Goal: Ask a question

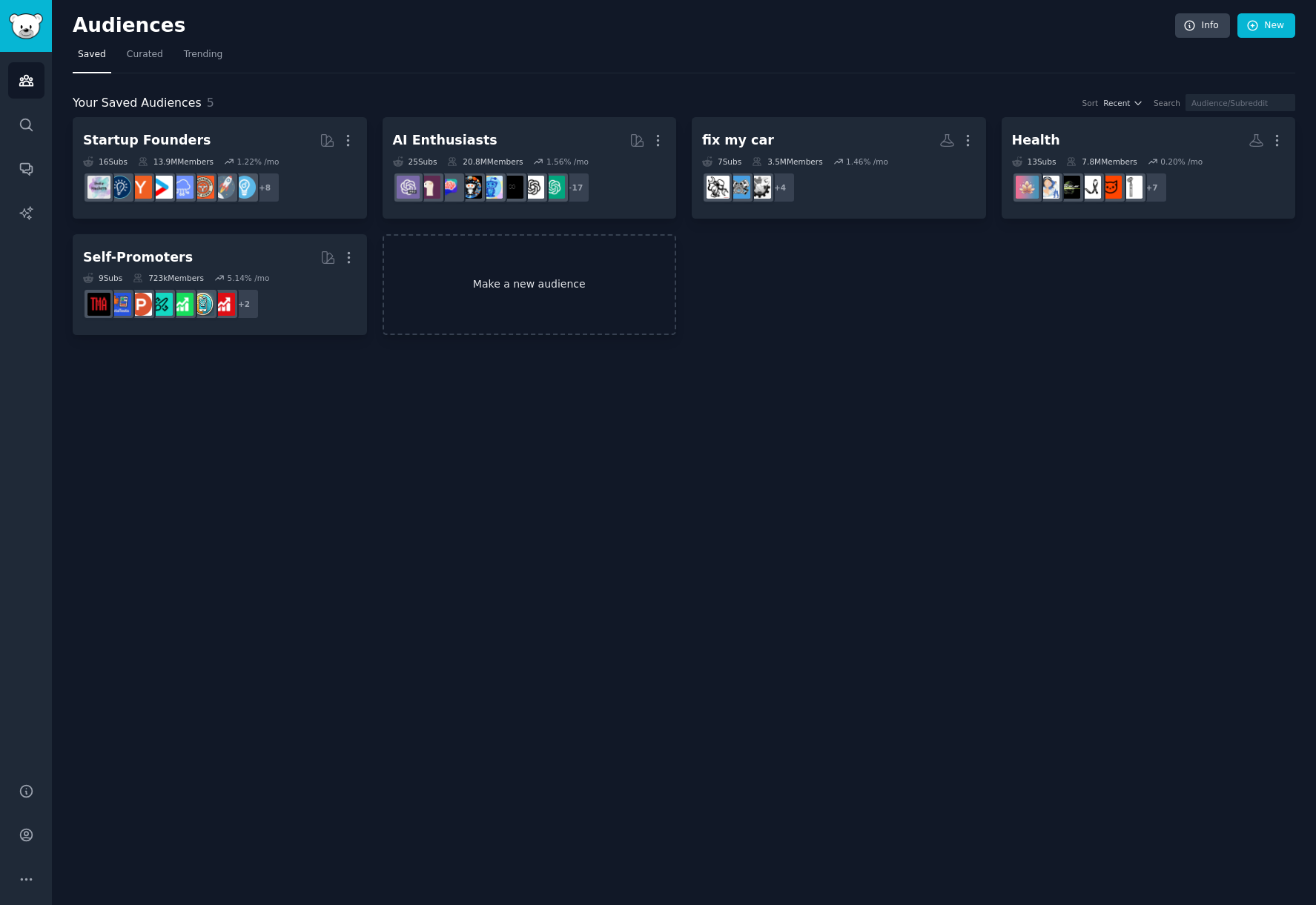
click at [464, 284] on link "Make a new audience" at bounding box center [530, 285] width 294 height 101
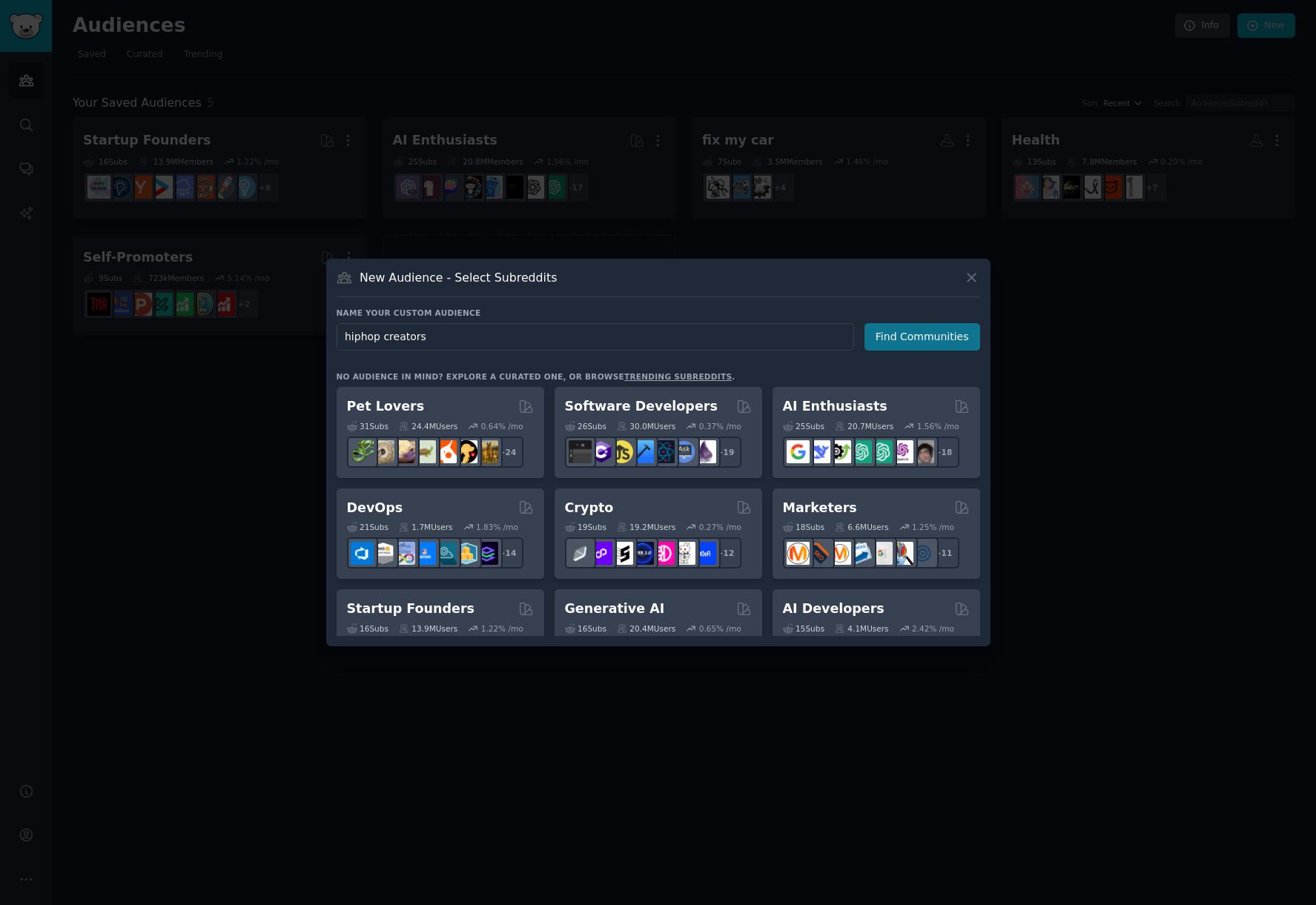
type input "hiphop creators"
click at [921, 340] on button "Find Communities" at bounding box center [921, 337] width 116 height 27
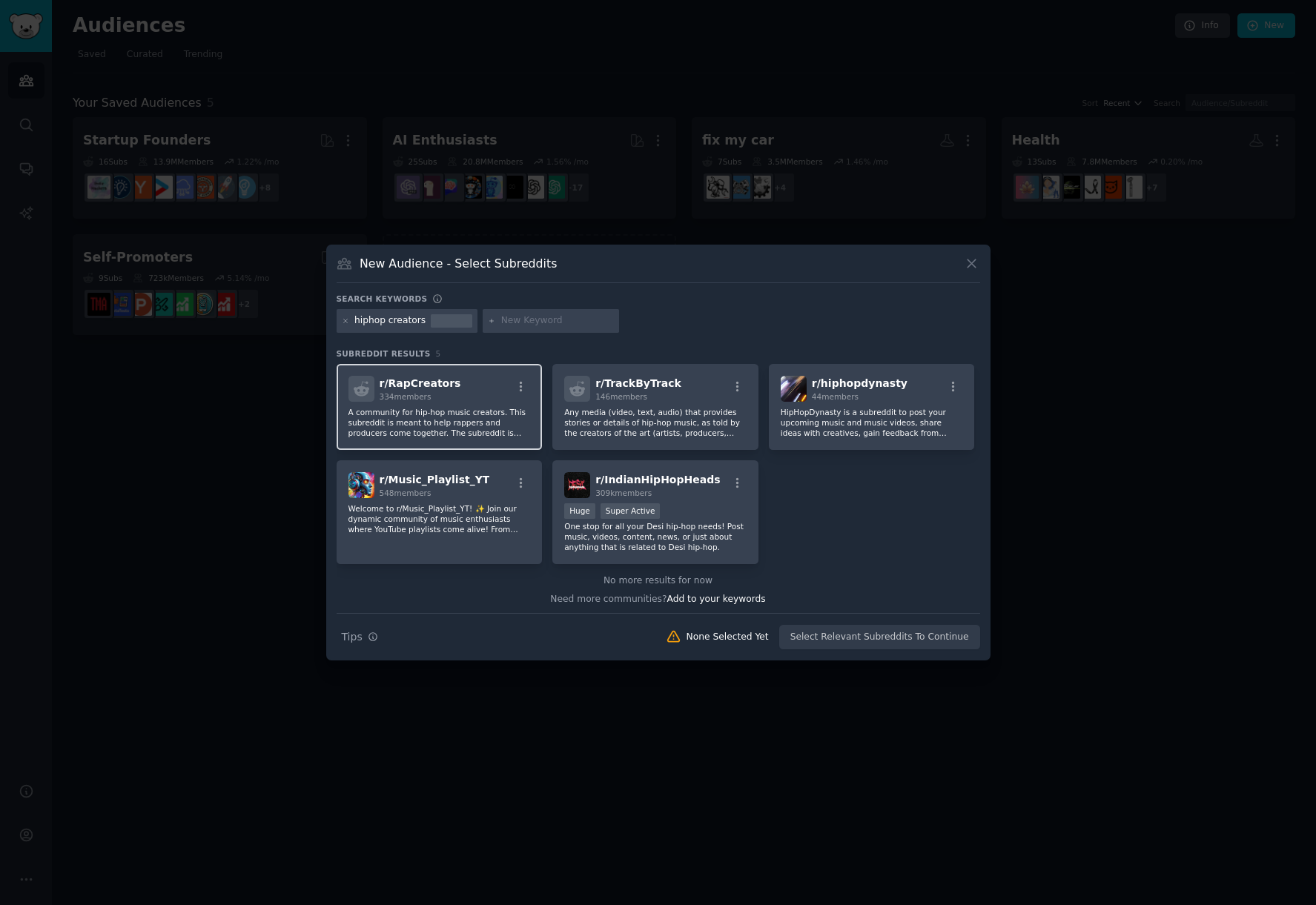
click at [488, 423] on p "A community for hip-hop music creators. This subreddit is meant to help rappers…" at bounding box center [439, 423] width 182 height 31
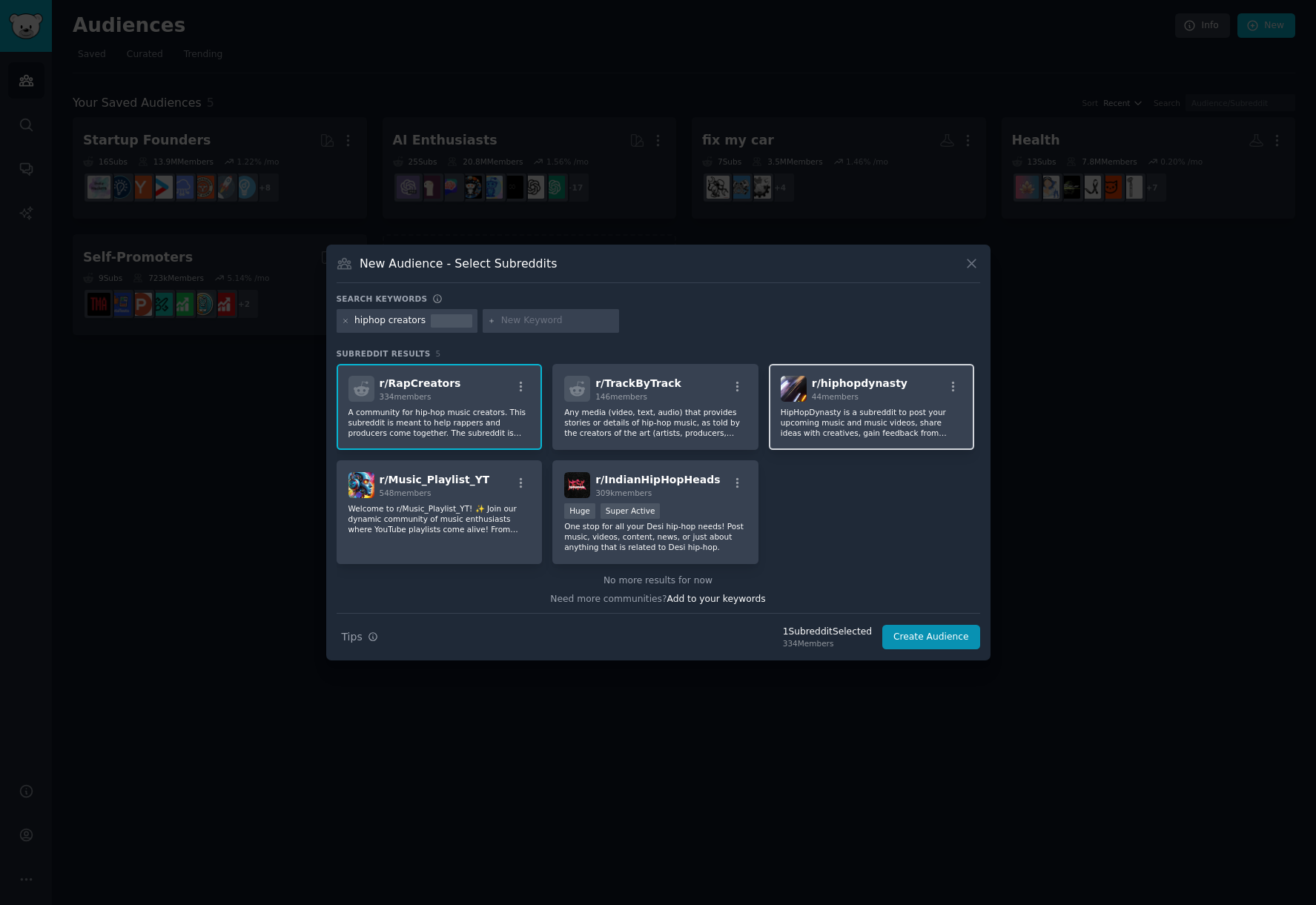
click at [840, 436] on p "HipHopDynasty is a subreddit to post your upcoming music and music videos, shar…" at bounding box center [871, 423] width 182 height 31
click at [837, 414] on p "HipHopDynasty is a subreddit to post your upcoming music and music videos, shar…" at bounding box center [871, 423] width 182 height 31
click at [682, 560] on div "r/ IndianHipHopHeads 309k members Huge Super Active One stop for all your Desi …" at bounding box center [656, 512] width 207 height 104
click at [536, 323] on input "text" at bounding box center [558, 321] width 113 height 14
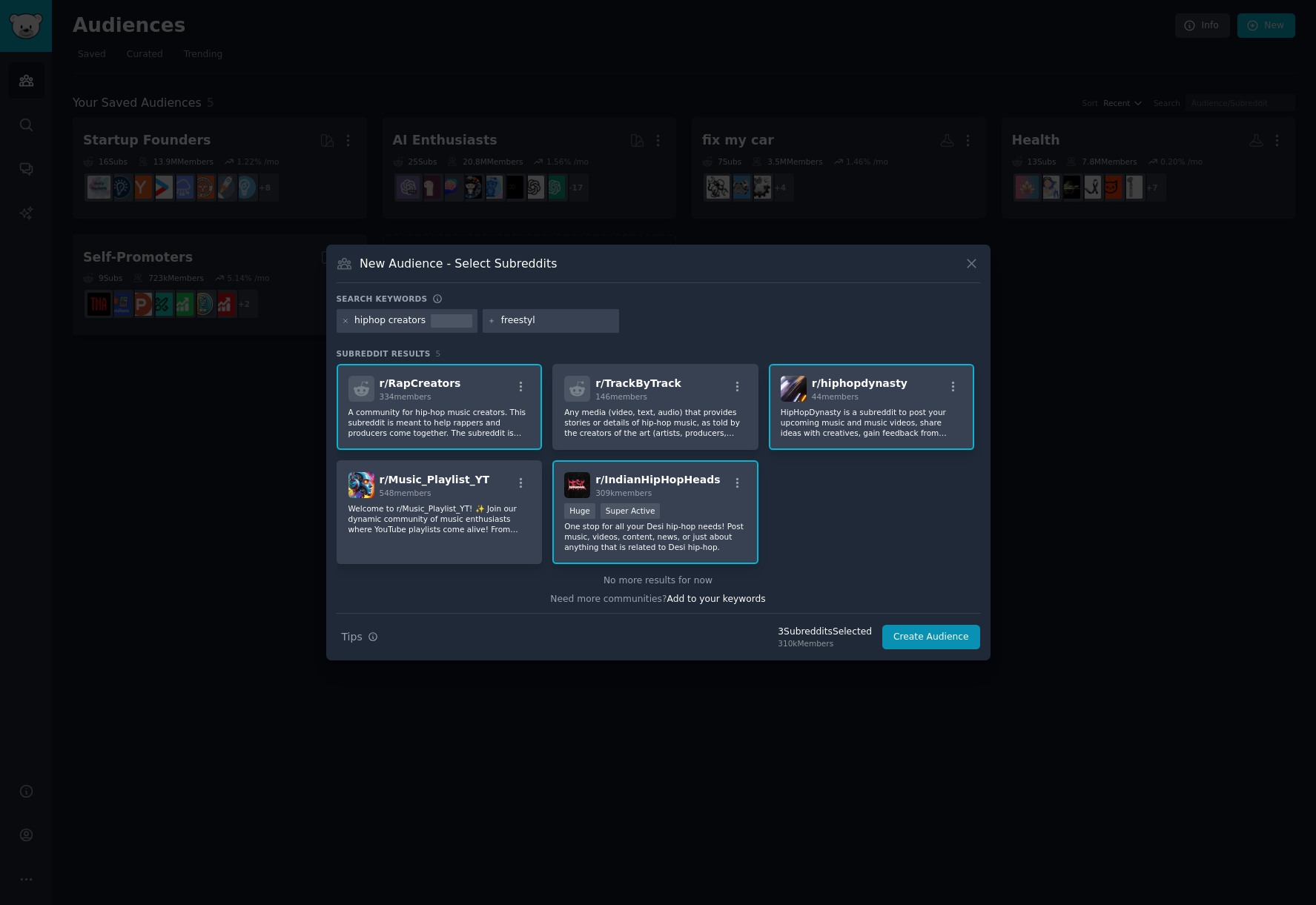
type input "freestyle"
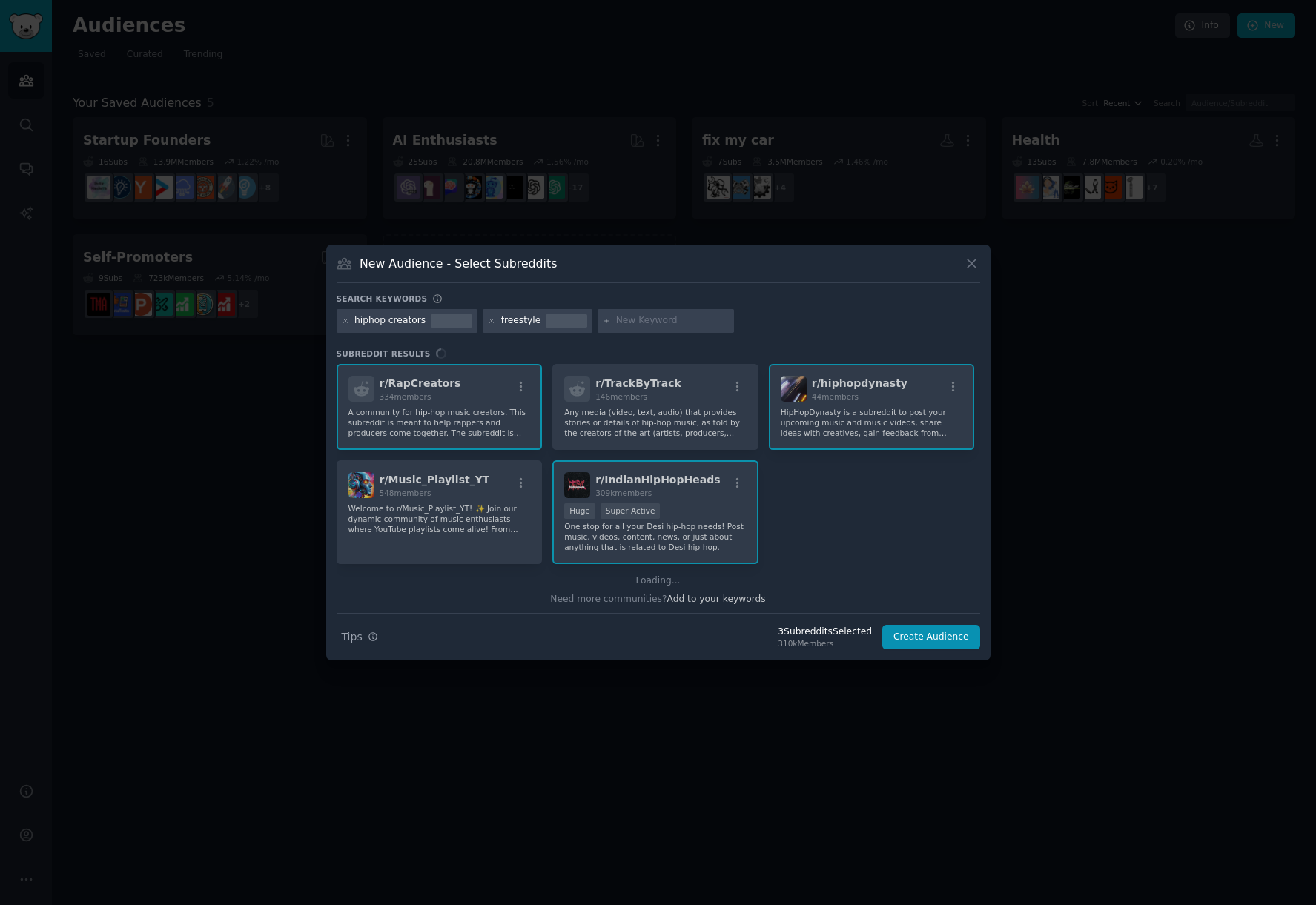
click at [668, 321] on input "text" at bounding box center [673, 321] width 113 height 14
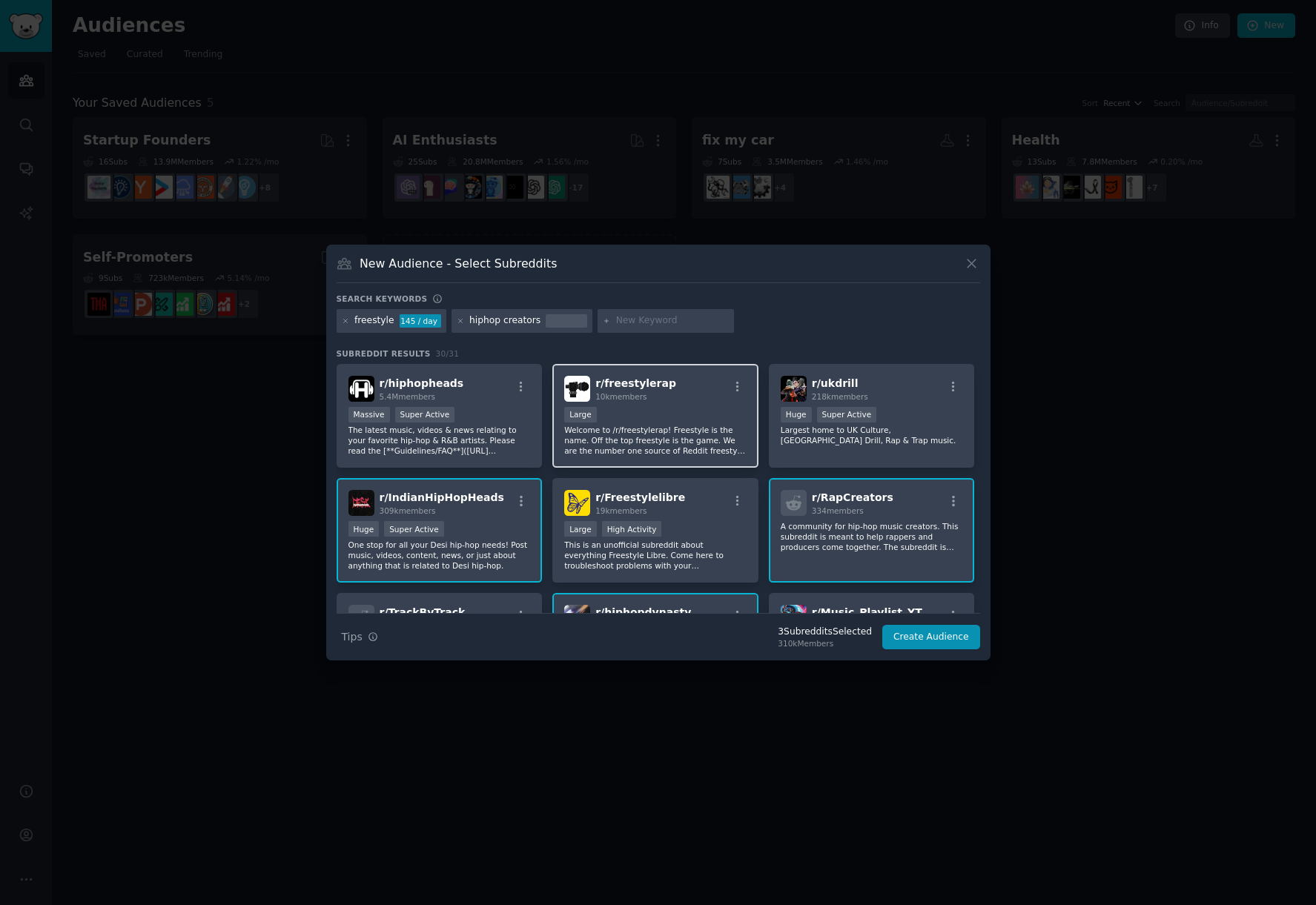
click at [691, 413] on div "Large" at bounding box center [655, 416] width 182 height 19
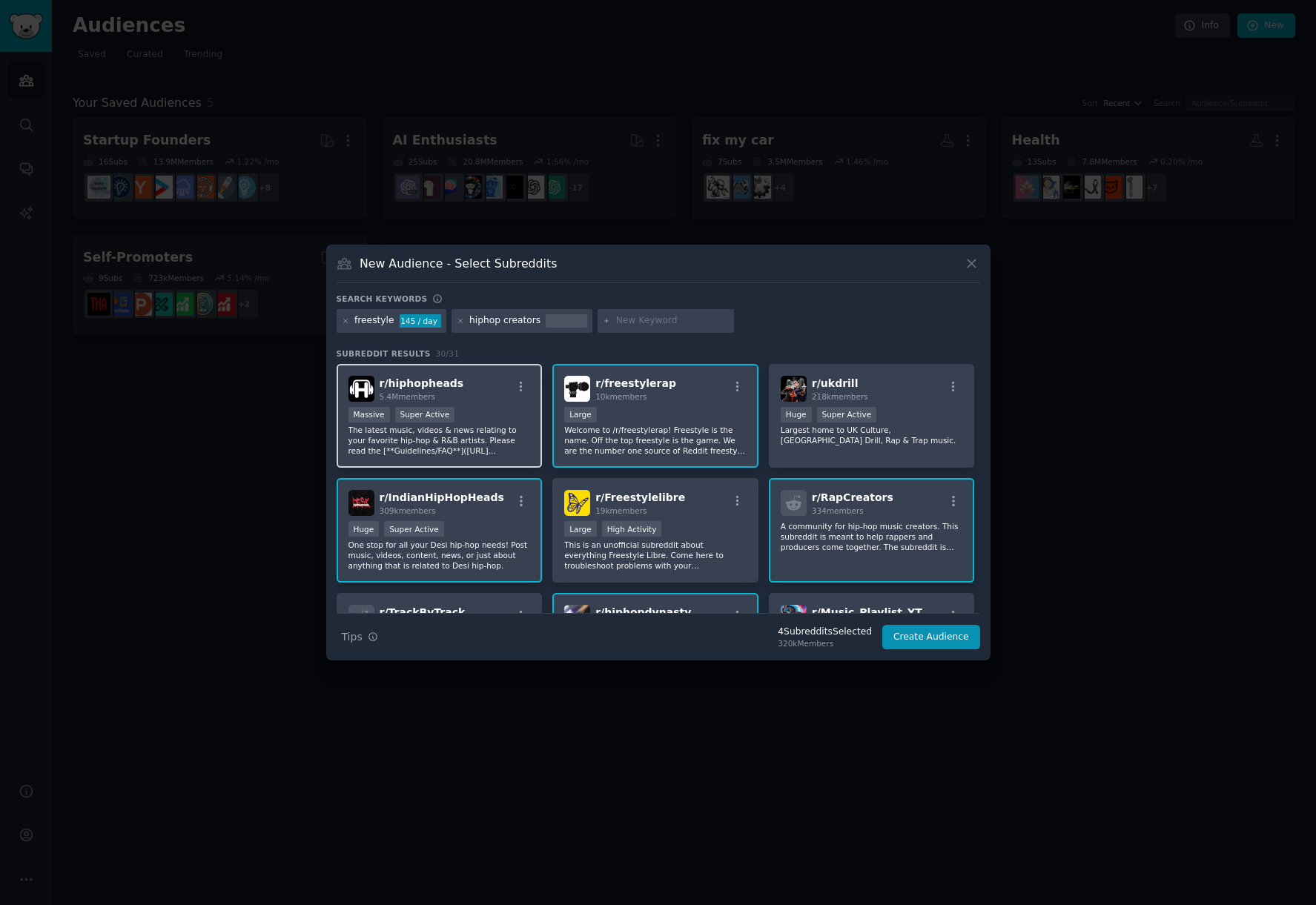
click at [459, 446] on p "The latest music, videos & news relating to your favorite hip-hop & R&B artists…" at bounding box center [439, 440] width 182 height 31
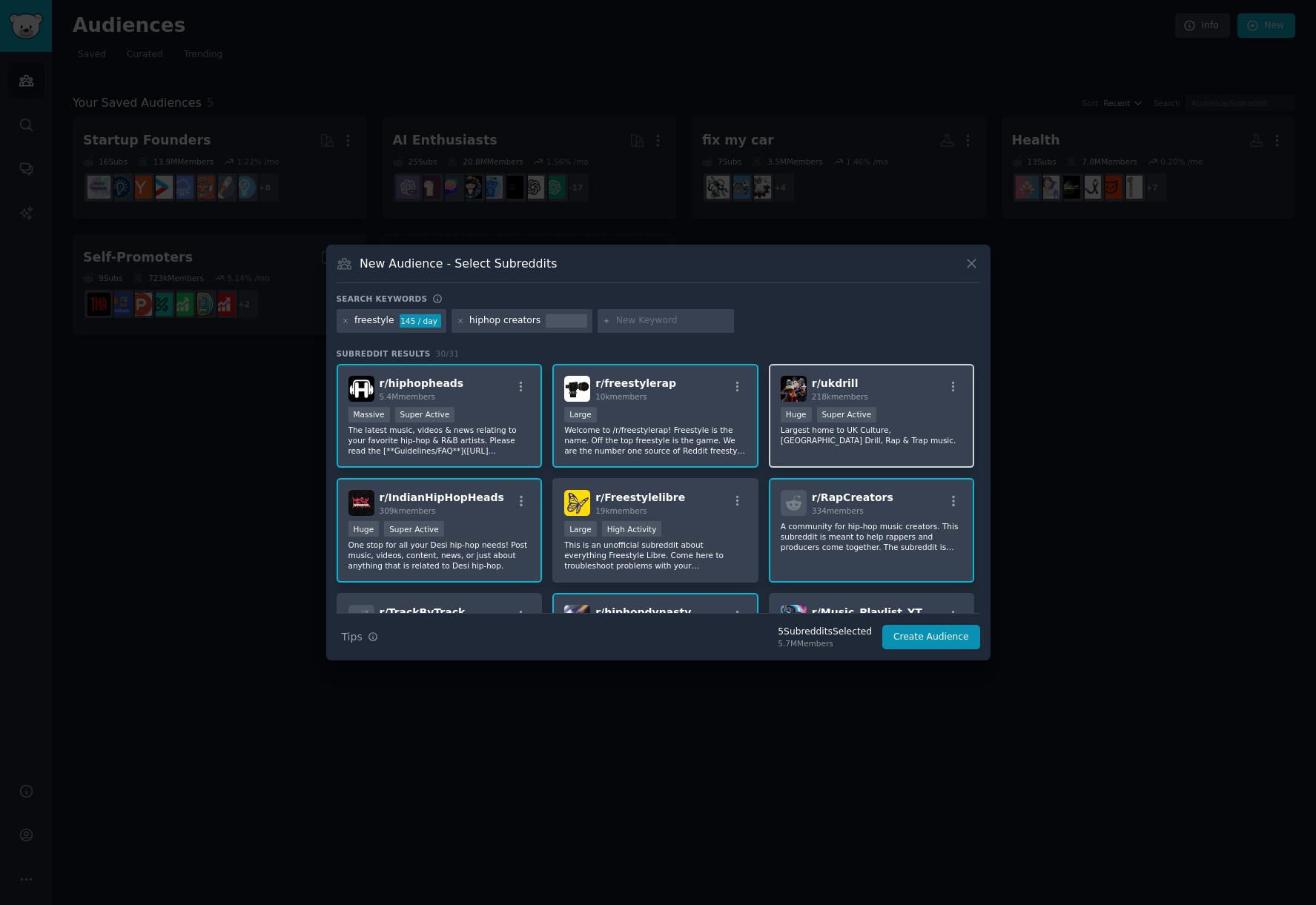
click at [923, 457] on div "r/ ukdrill 218k members Huge Super Active Largest home to UK Culture, UK Drill,…" at bounding box center [872, 416] width 207 height 104
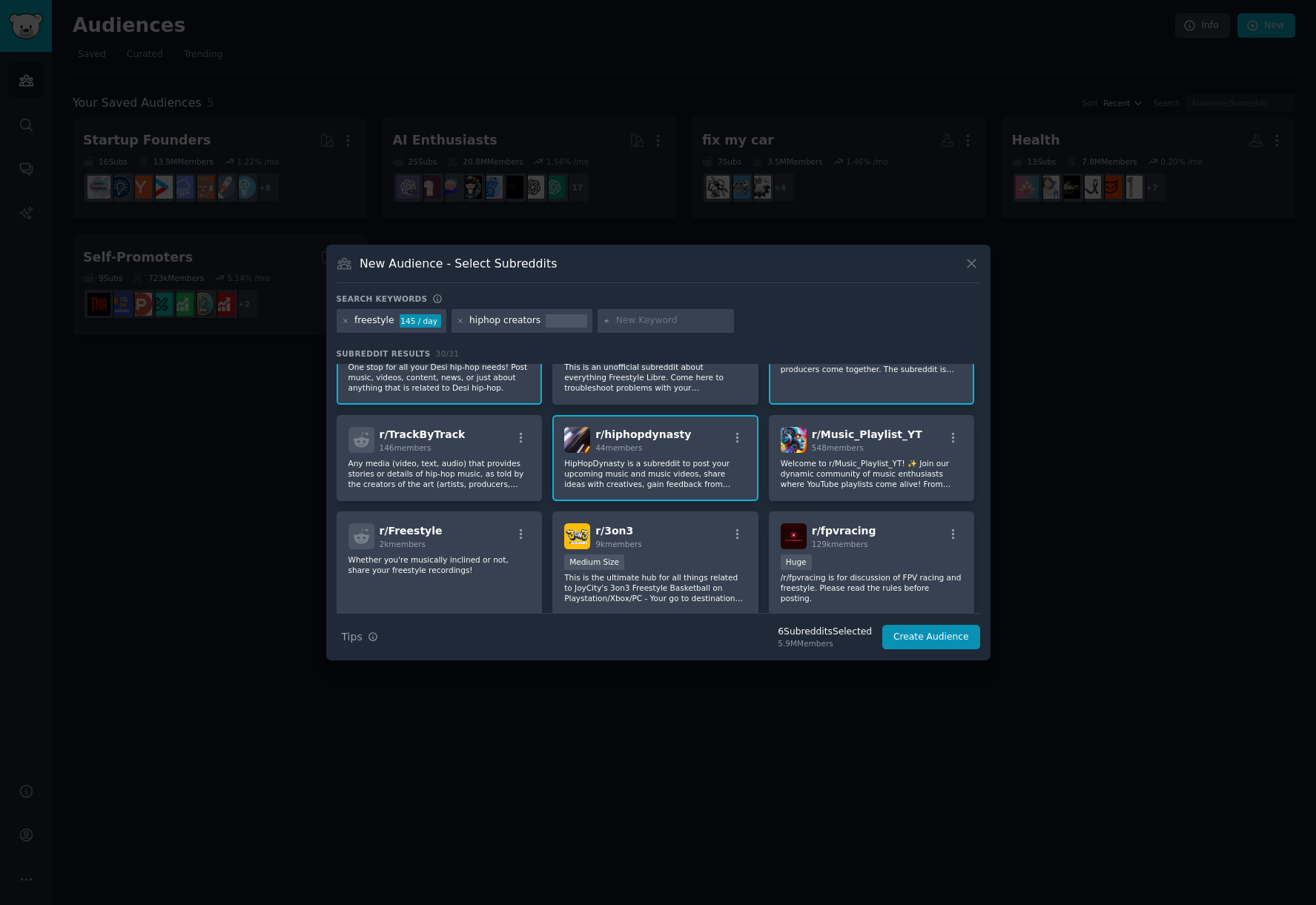
scroll to position [89, 0]
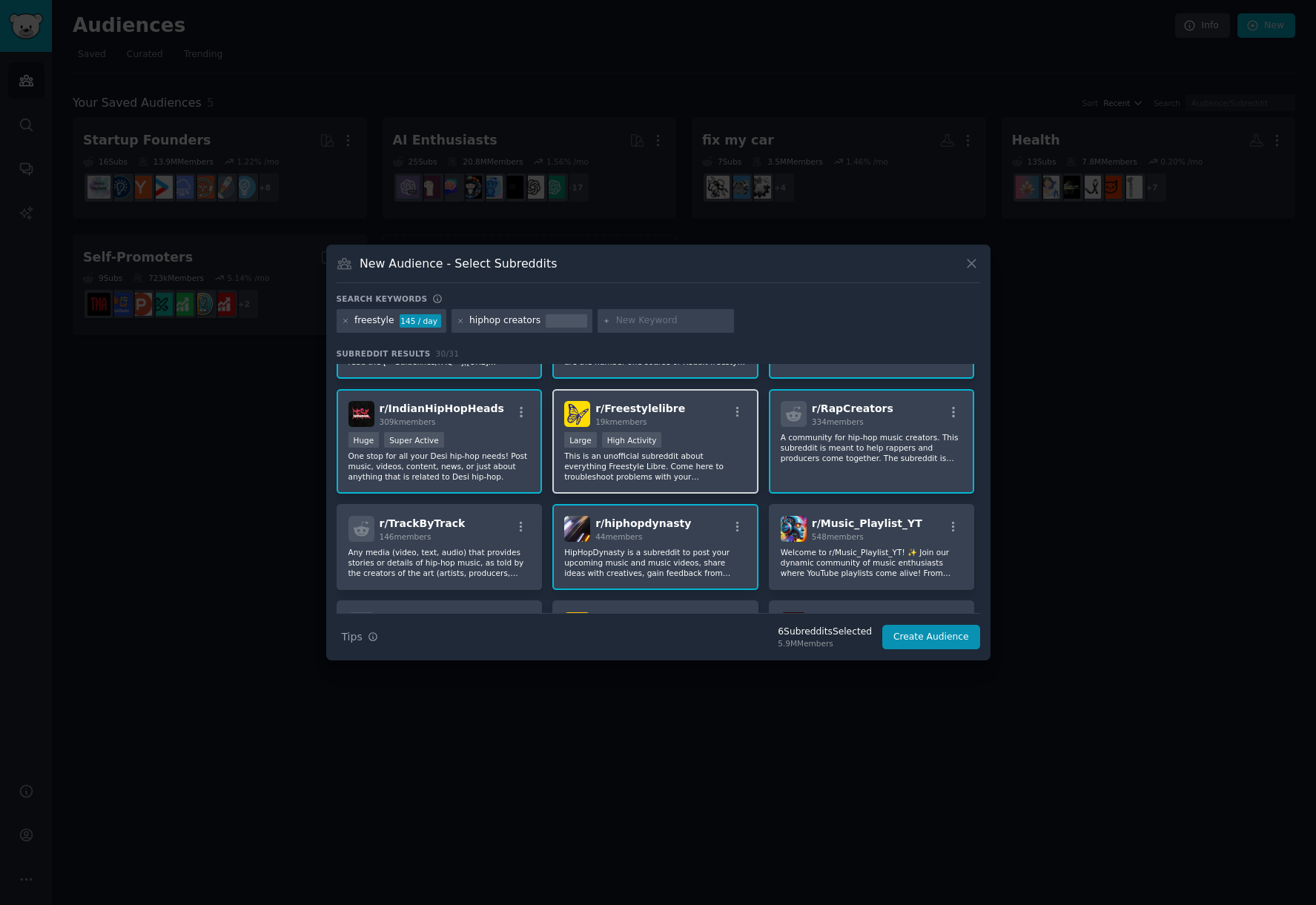
click at [674, 476] on p "This is an unofficial subreddit about everything Freestyle Libre. Come here to …" at bounding box center [655, 467] width 182 height 31
click at [682, 441] on div "Large High Activity" at bounding box center [655, 441] width 182 height 19
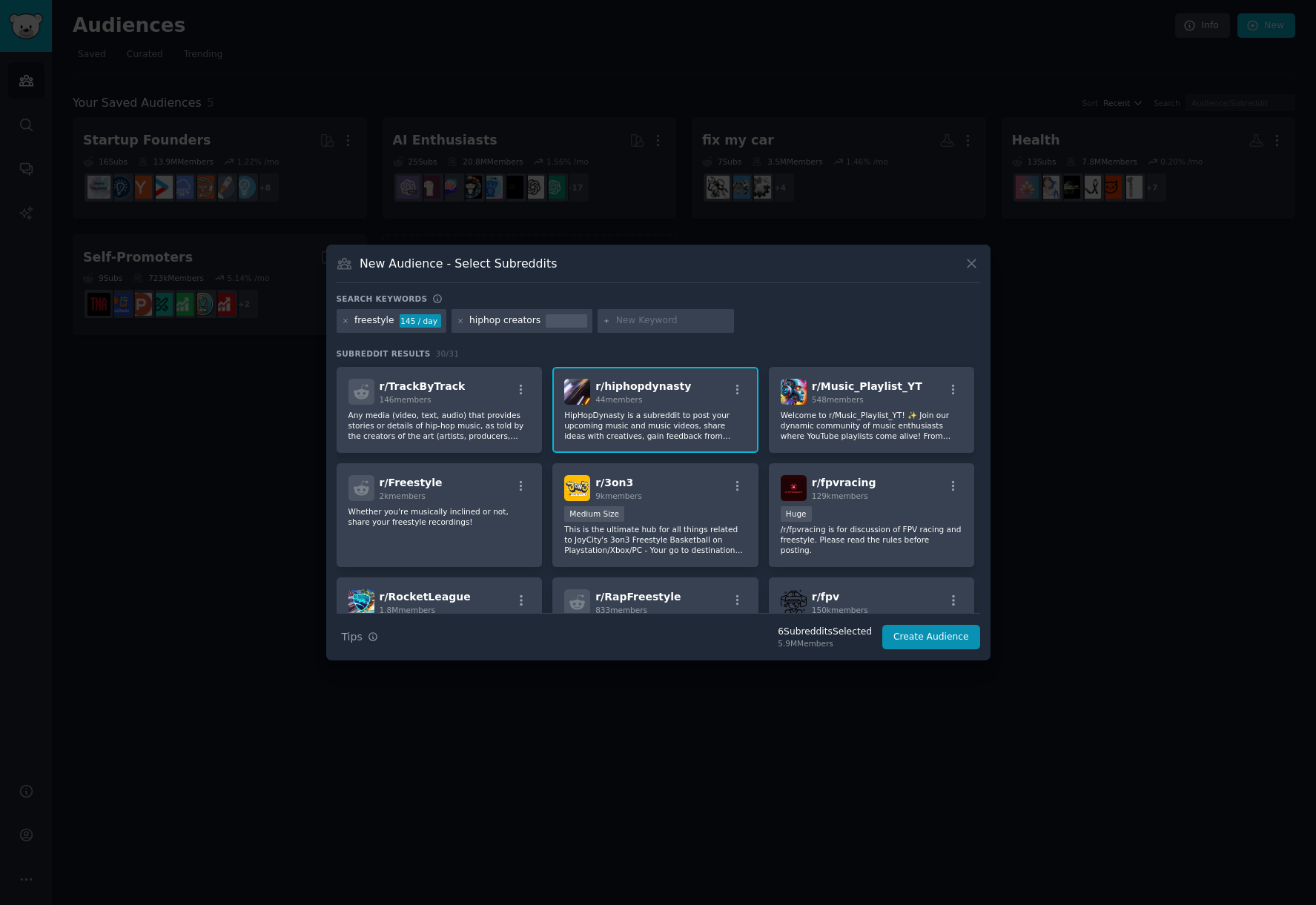
scroll to position [267, 0]
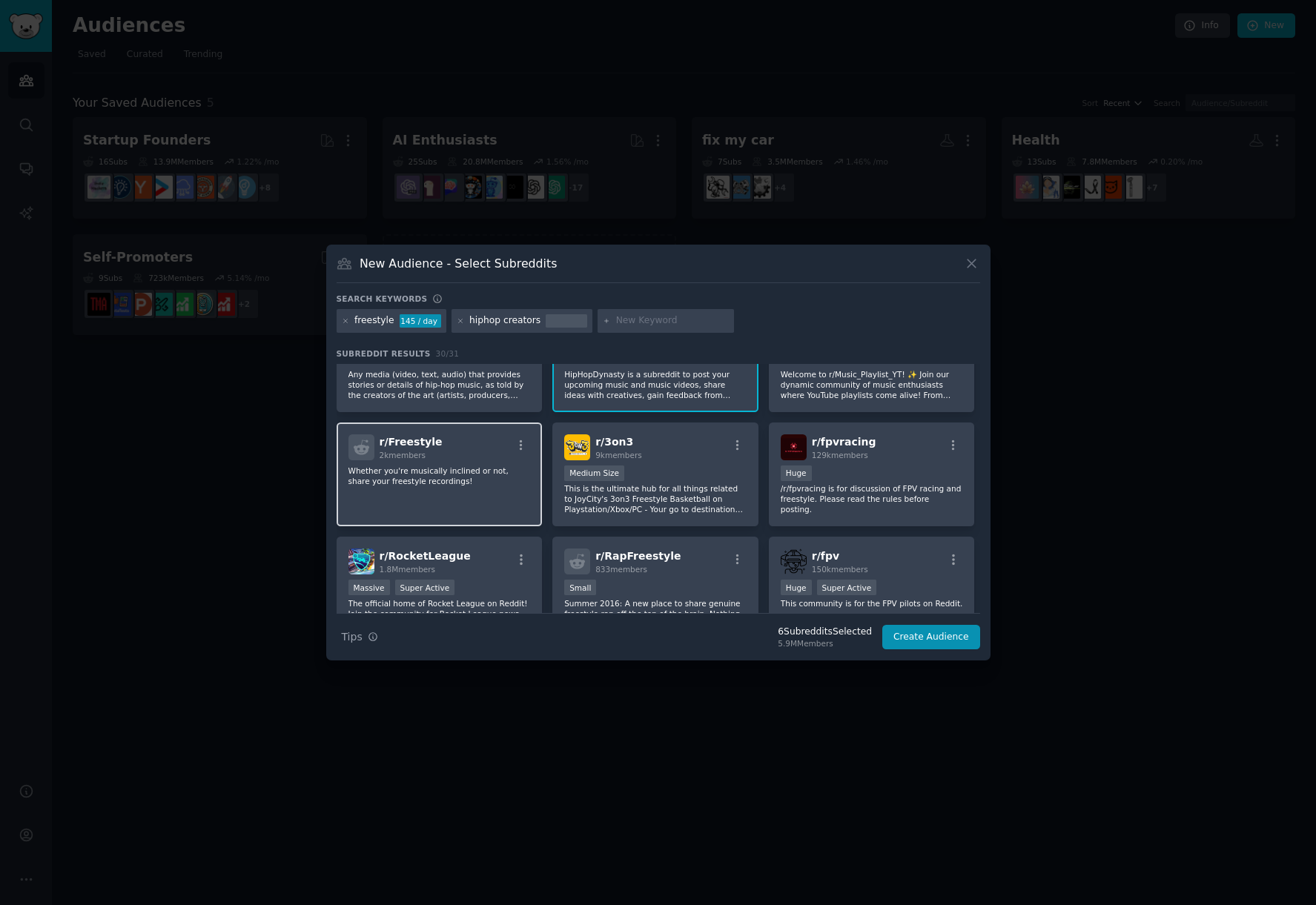
click at [514, 504] on div "r/ Freestyle 2k members Whether you're musically inclined or not, share your fr…" at bounding box center [440, 474] width 207 height 104
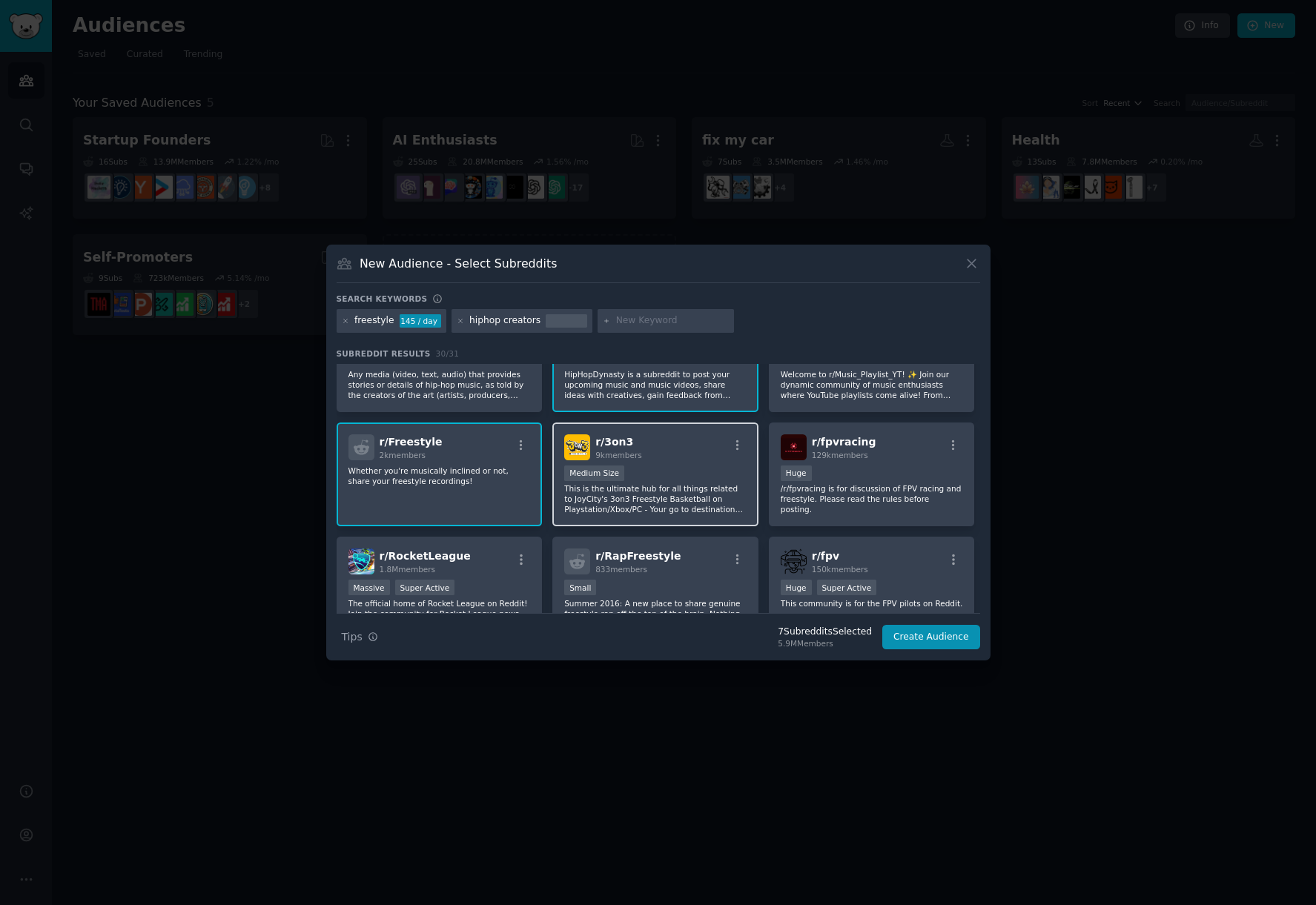
scroll to position [356, 0]
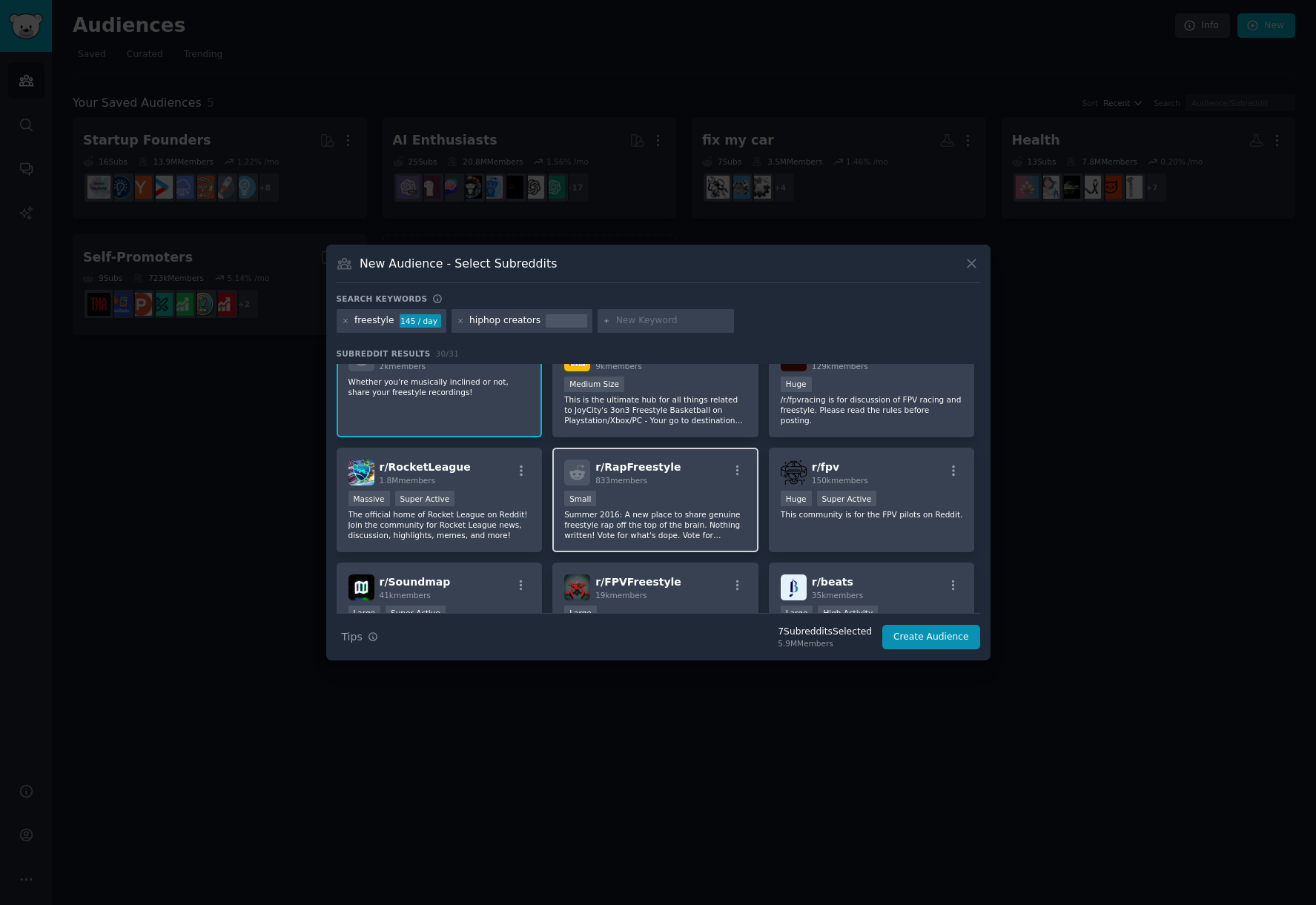
click at [718, 547] on div "r/ RapFreestyle 833 members Small Summer 2016: A new place to share genuine fre…" at bounding box center [656, 500] width 207 height 104
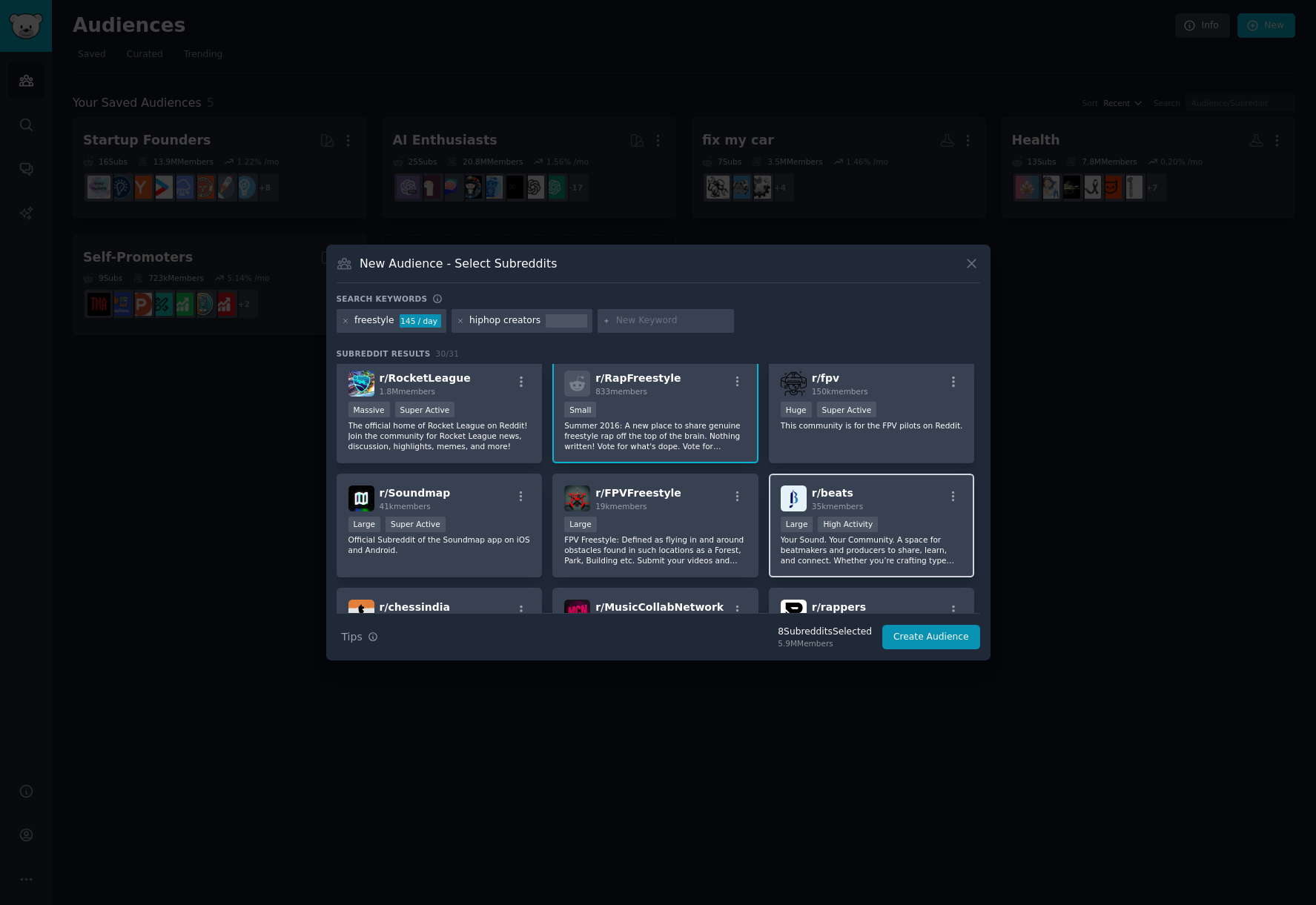
click at [843, 572] on div "r/ beats 35k members Large High Activity Your Sound. Your Community. A space fo…" at bounding box center [872, 525] width 207 height 104
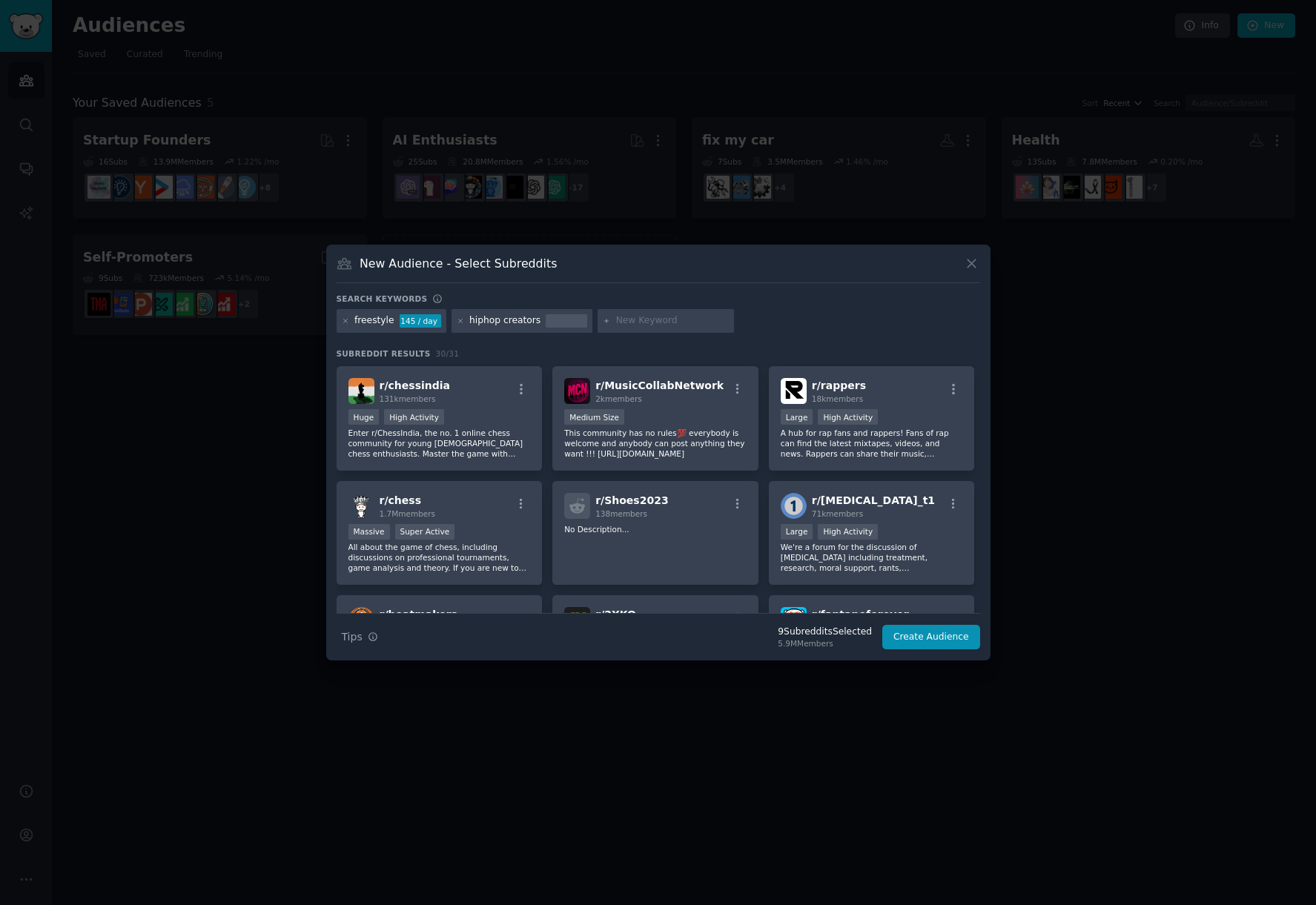
scroll to position [622, 0]
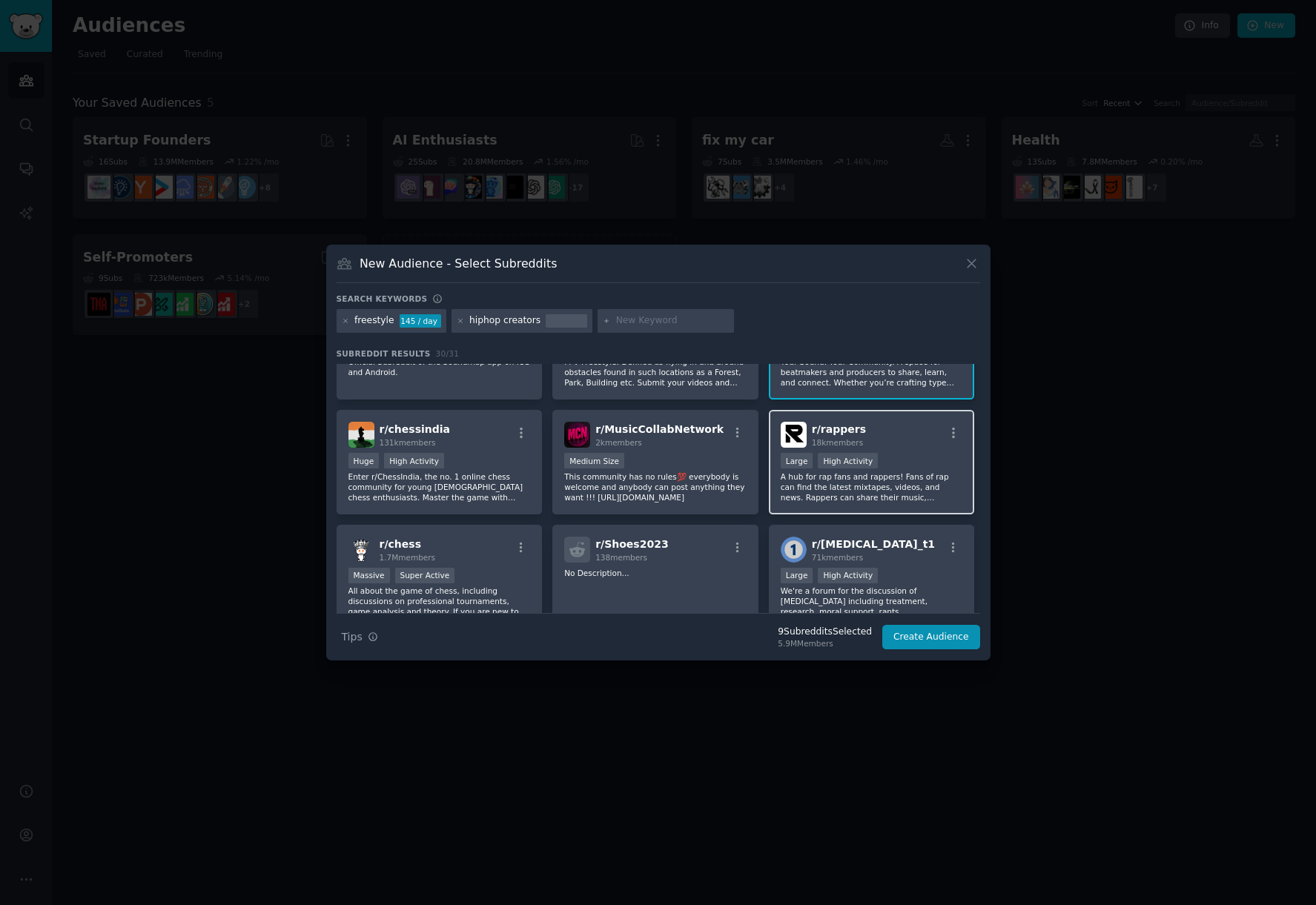
click at [841, 510] on div "r/ rappers 18k members Large High Activity A hub for rap fans and rappers! Fans…" at bounding box center [872, 462] width 207 height 104
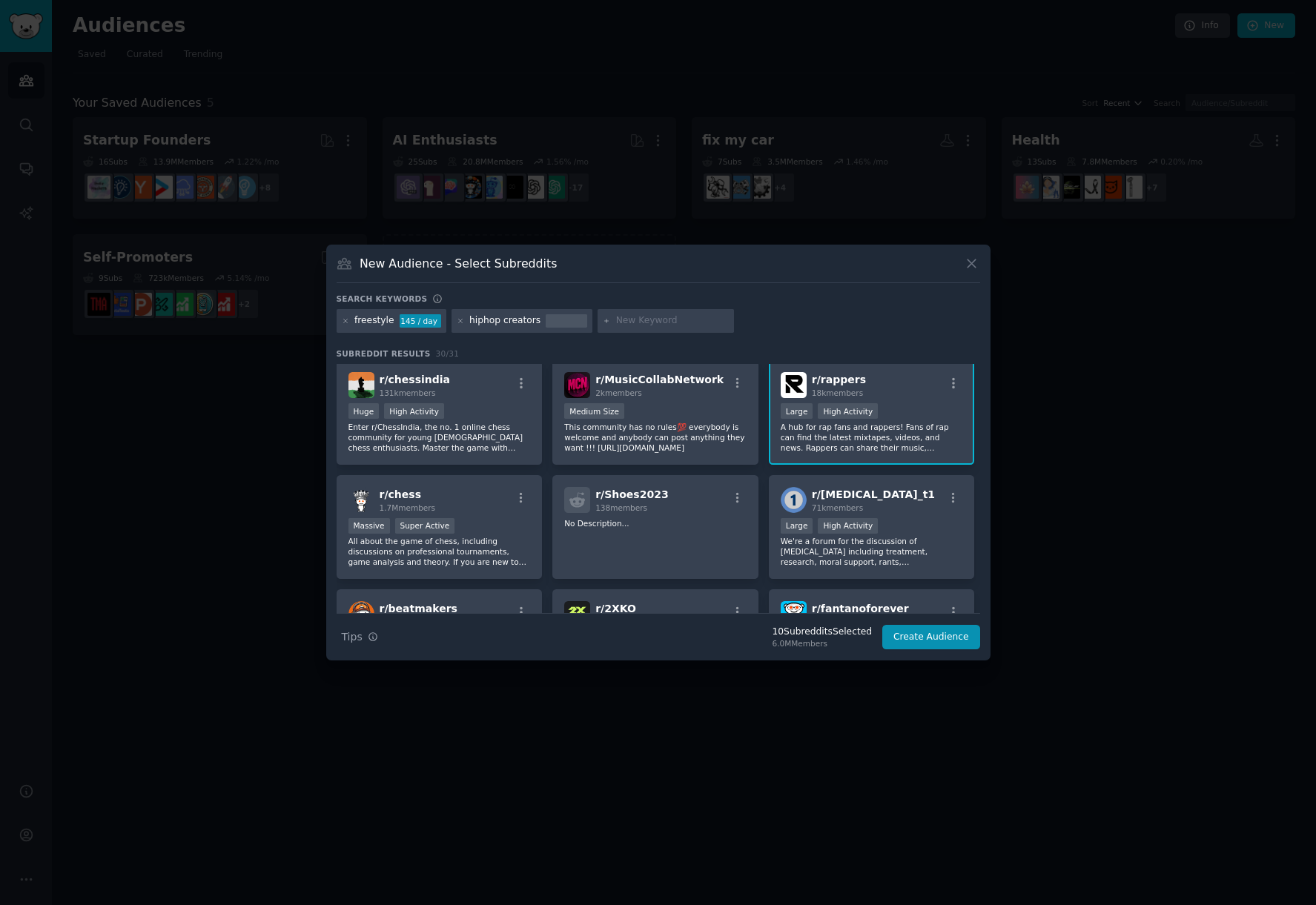
scroll to position [712, 0]
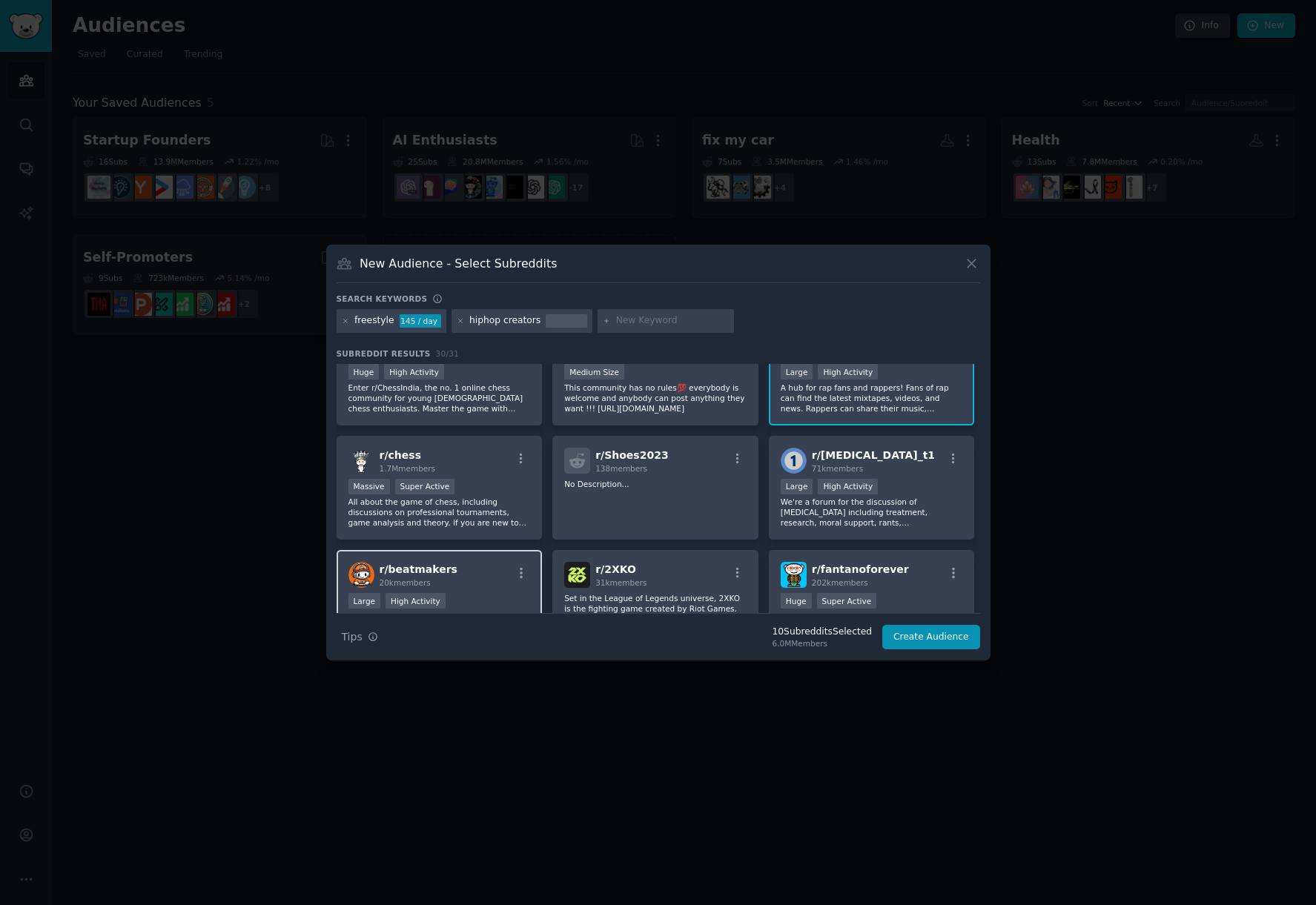
click at [478, 570] on div "r/ beatmakers 20k members" at bounding box center [439, 575] width 182 height 26
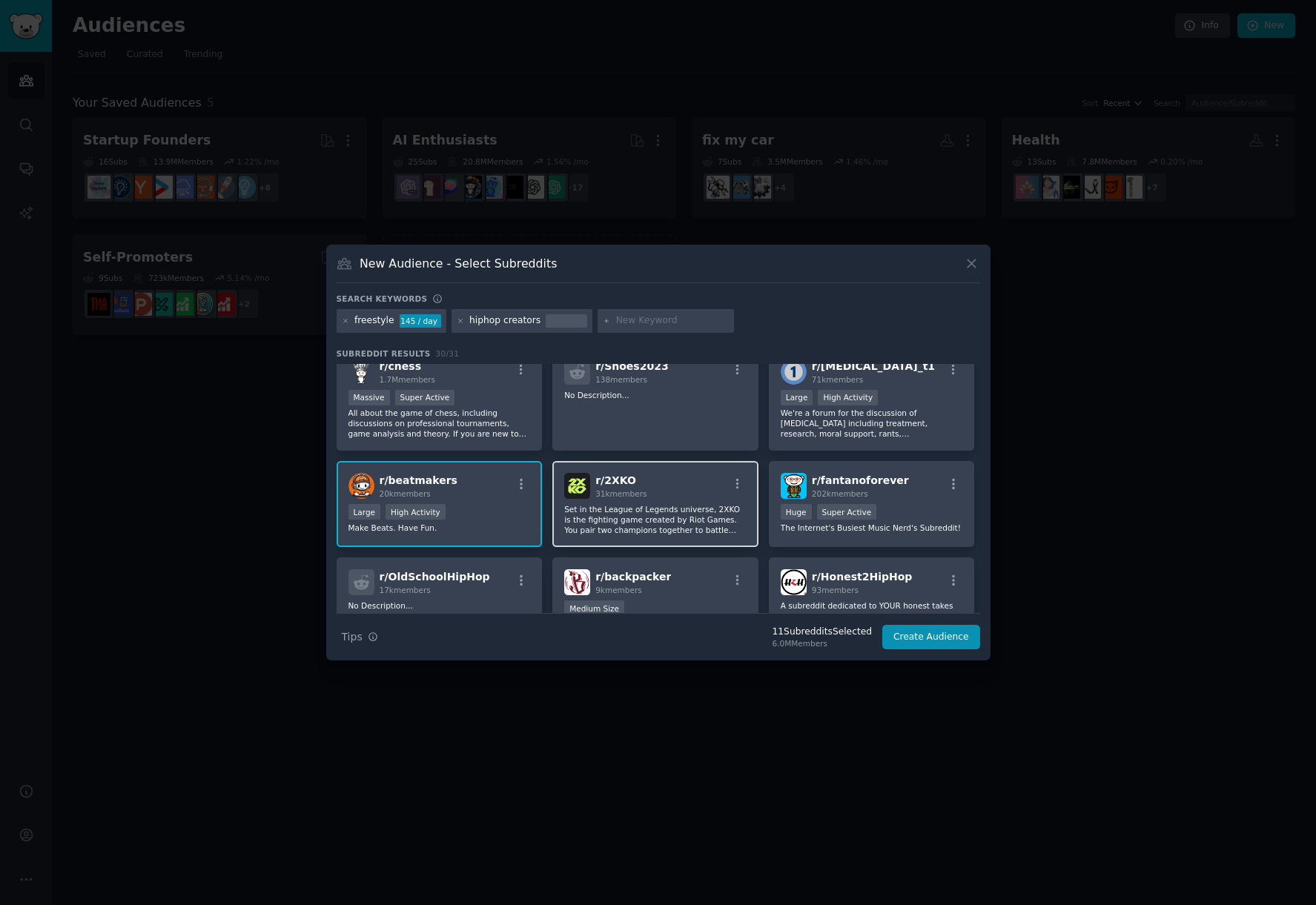
scroll to position [889, 0]
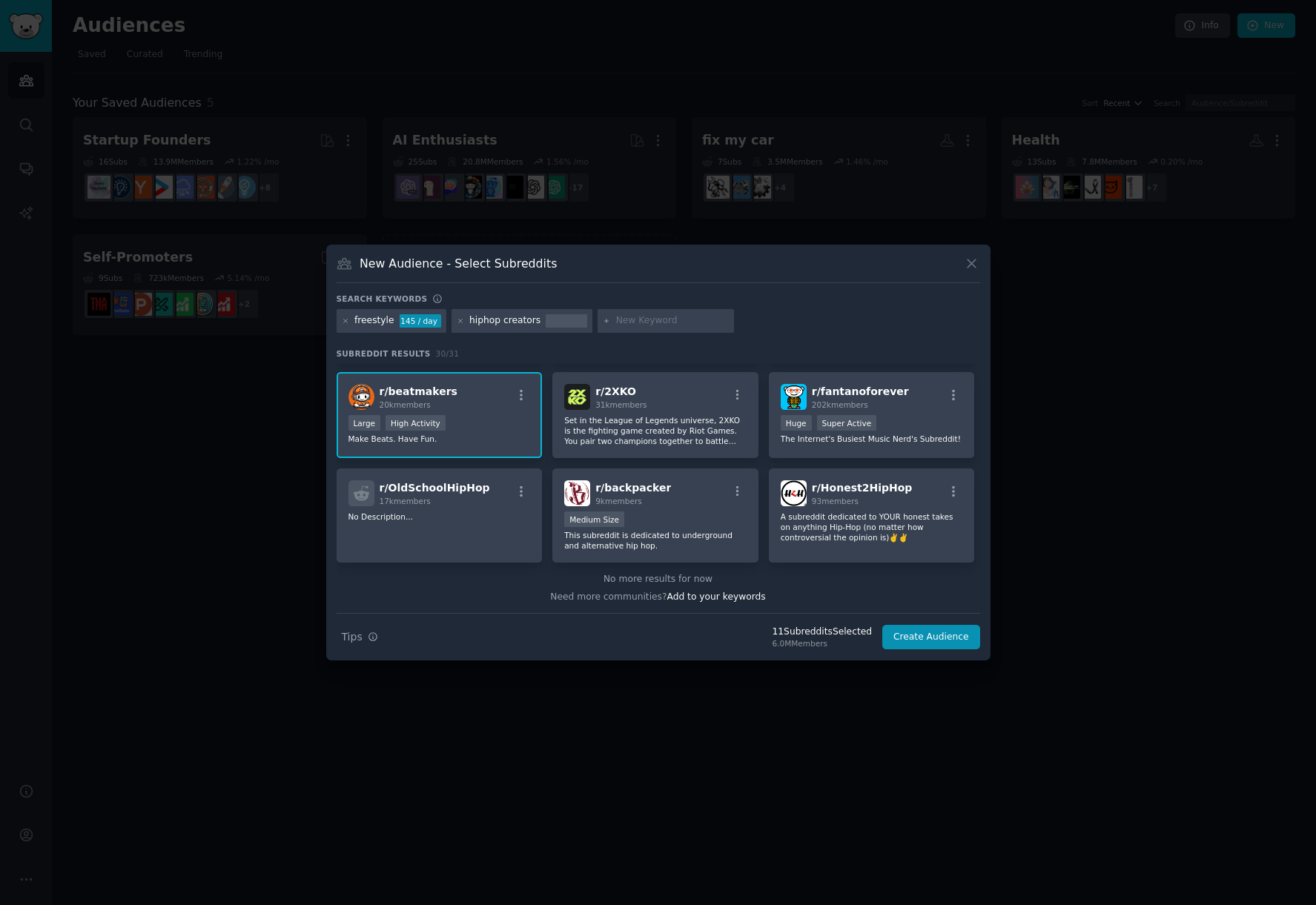
click at [645, 319] on input "text" at bounding box center [673, 321] width 113 height 14
type input "rap"
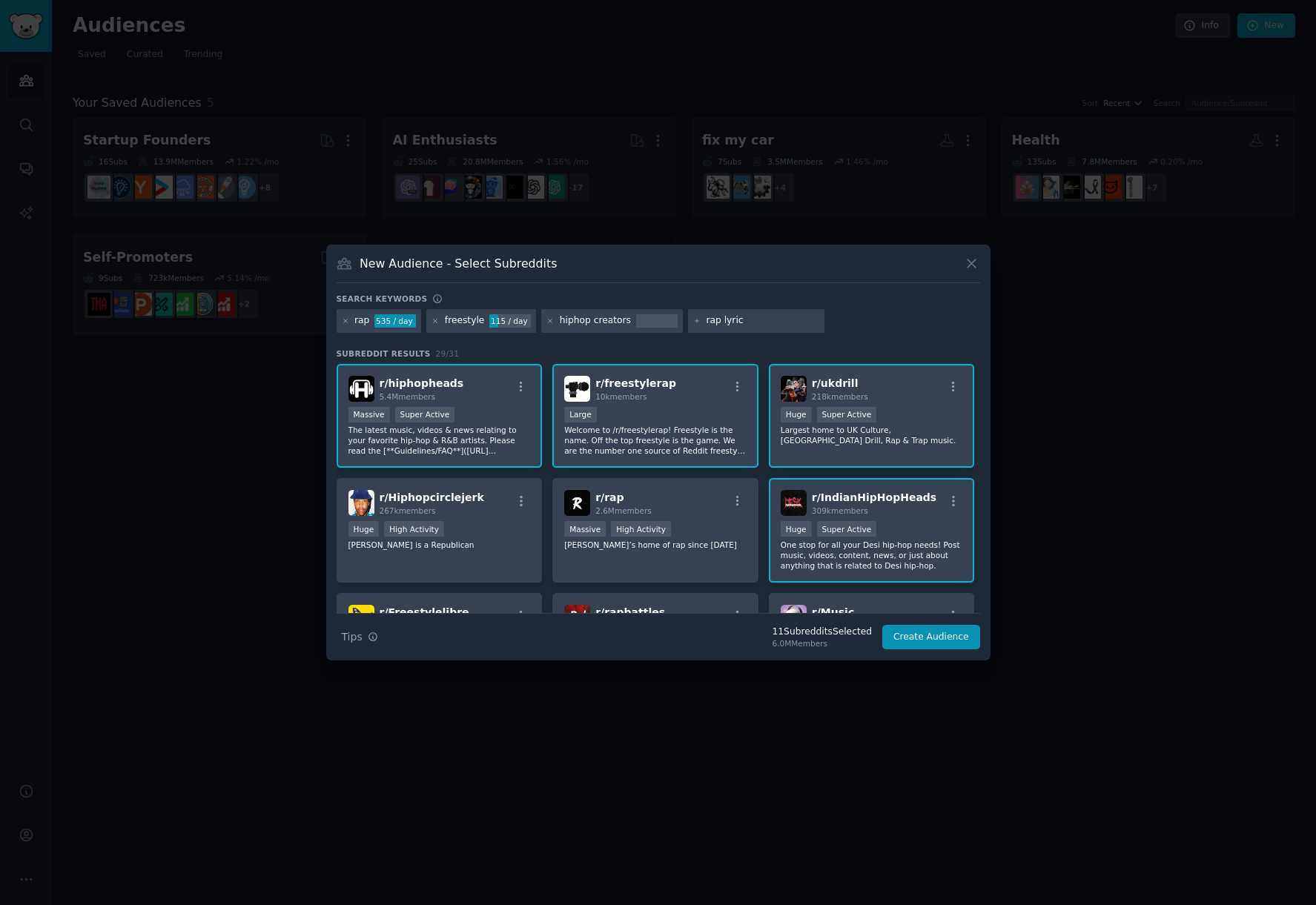
type input "rap lyrics"
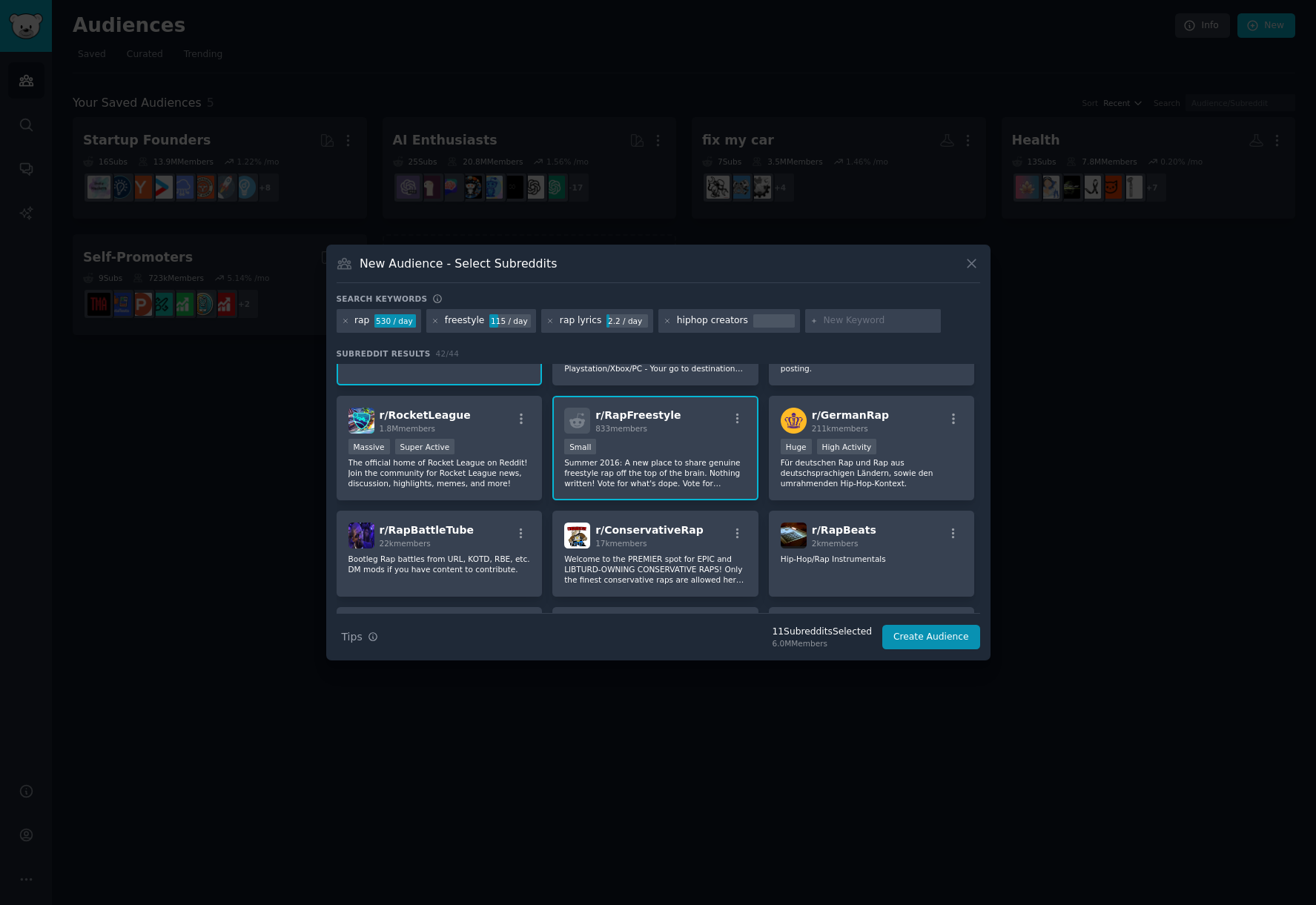
scroll to position [622, 0]
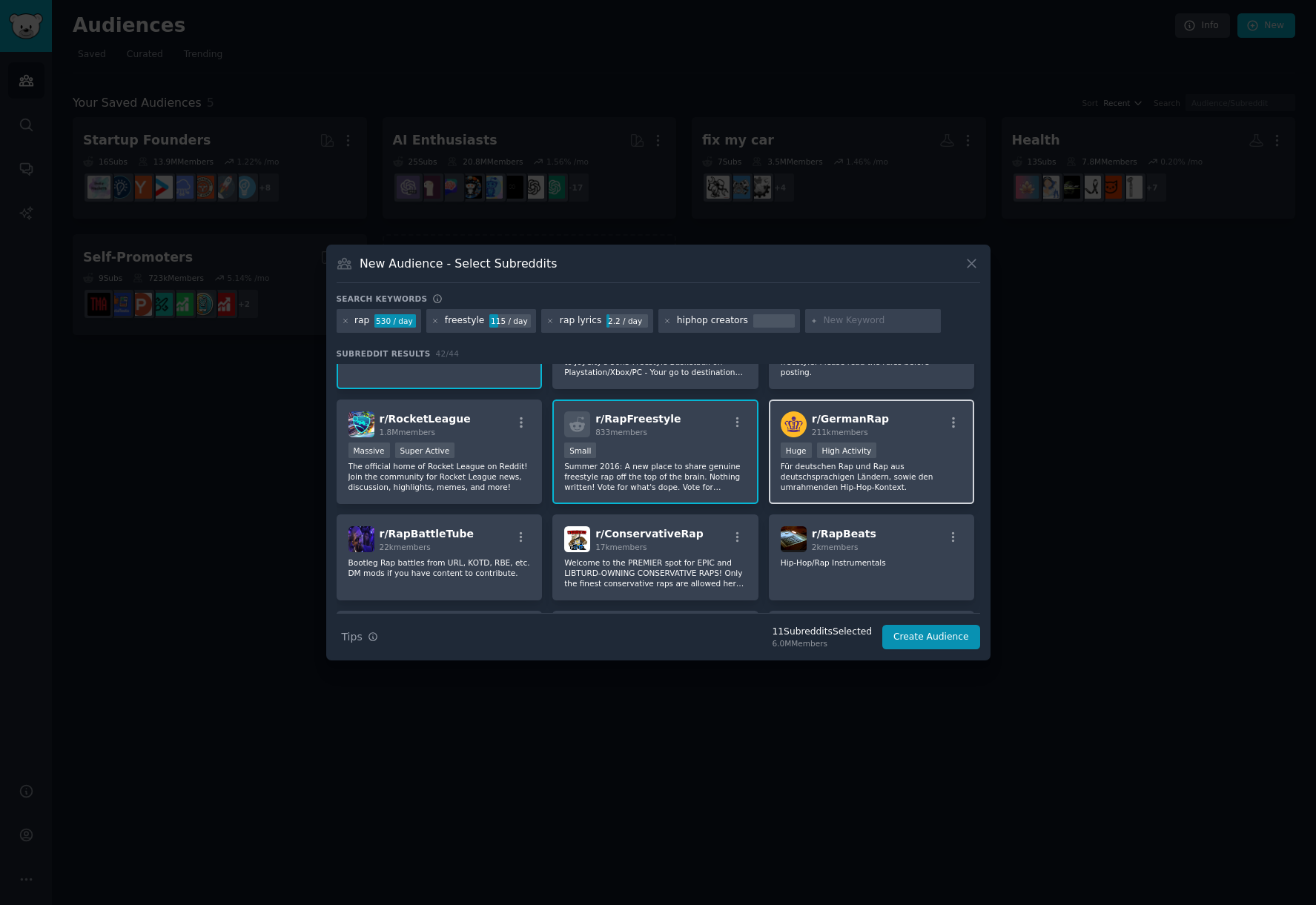
click at [902, 472] on p "Für deutschen Rap und Rap aus deutschsprachigen Ländern, sowie den umrahmenden …" at bounding box center [871, 476] width 182 height 31
click at [803, 480] on p "Für deutschen Rap und Rap aus deutschsprachigen Ländern, sowie den umrahmenden …" at bounding box center [871, 476] width 182 height 31
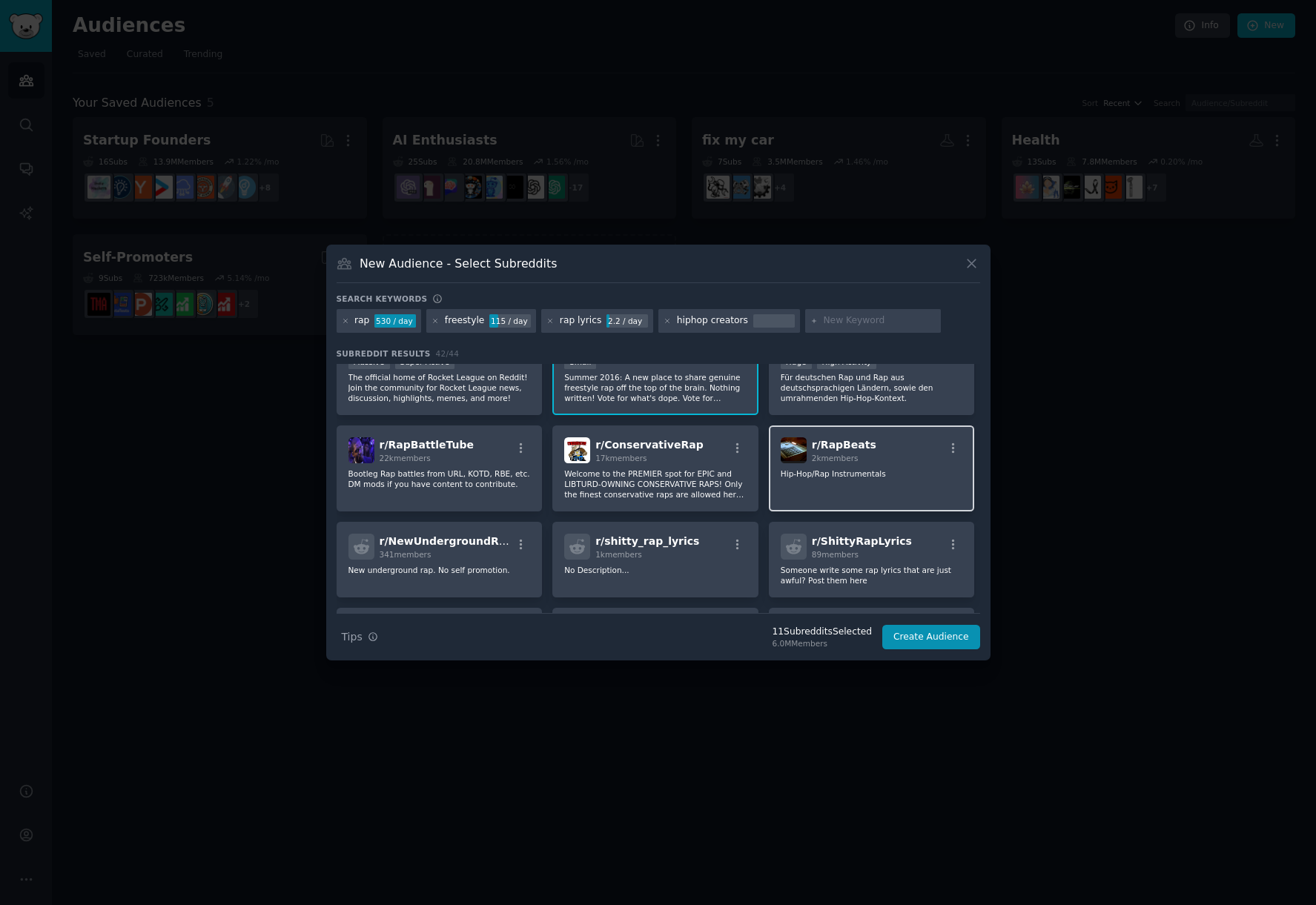
click at [843, 504] on div "r/ RapBeats 2k members Hip-Hop/Rap Instrumentals" at bounding box center [872, 469] width 207 height 86
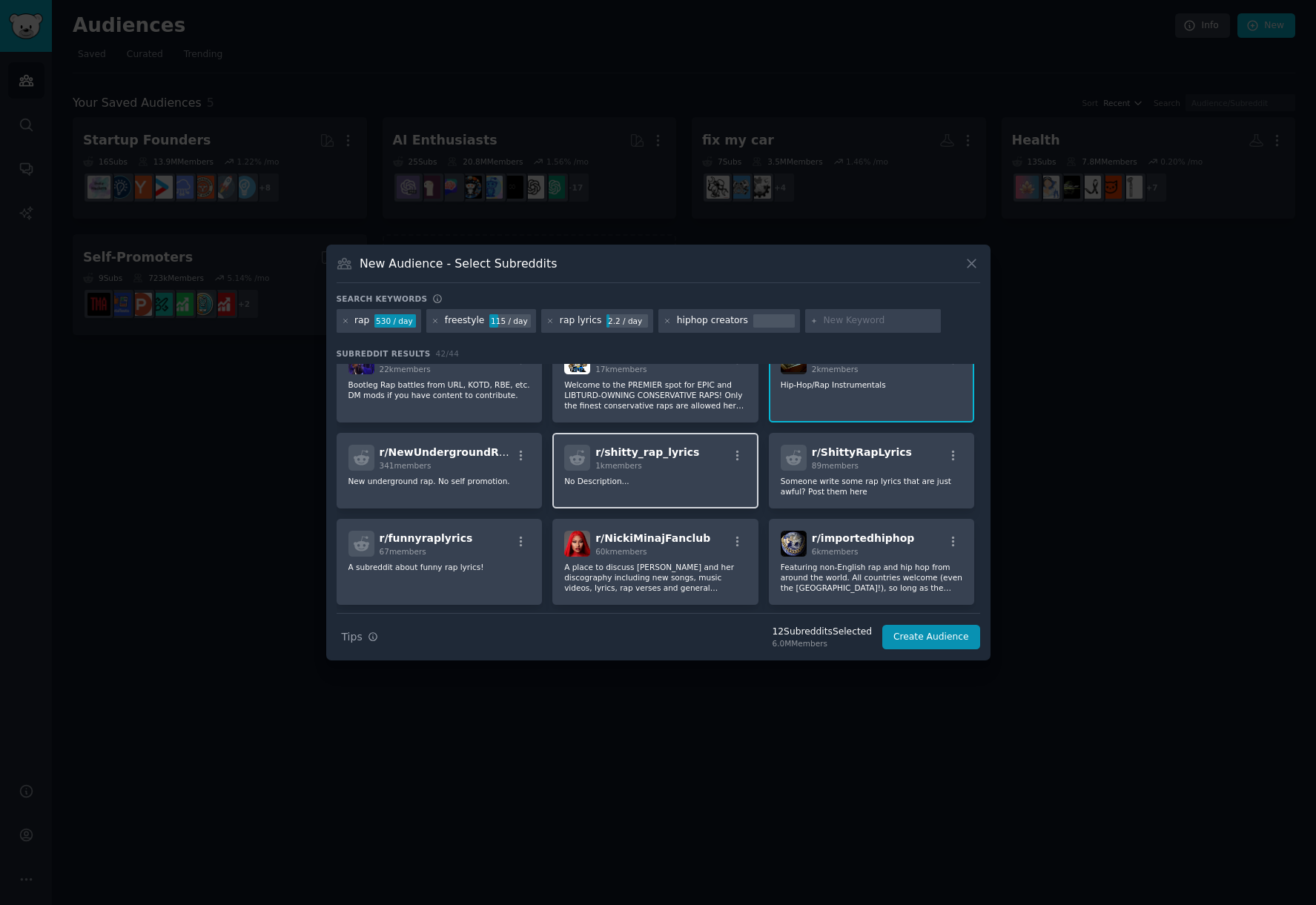
scroll to position [889, 0]
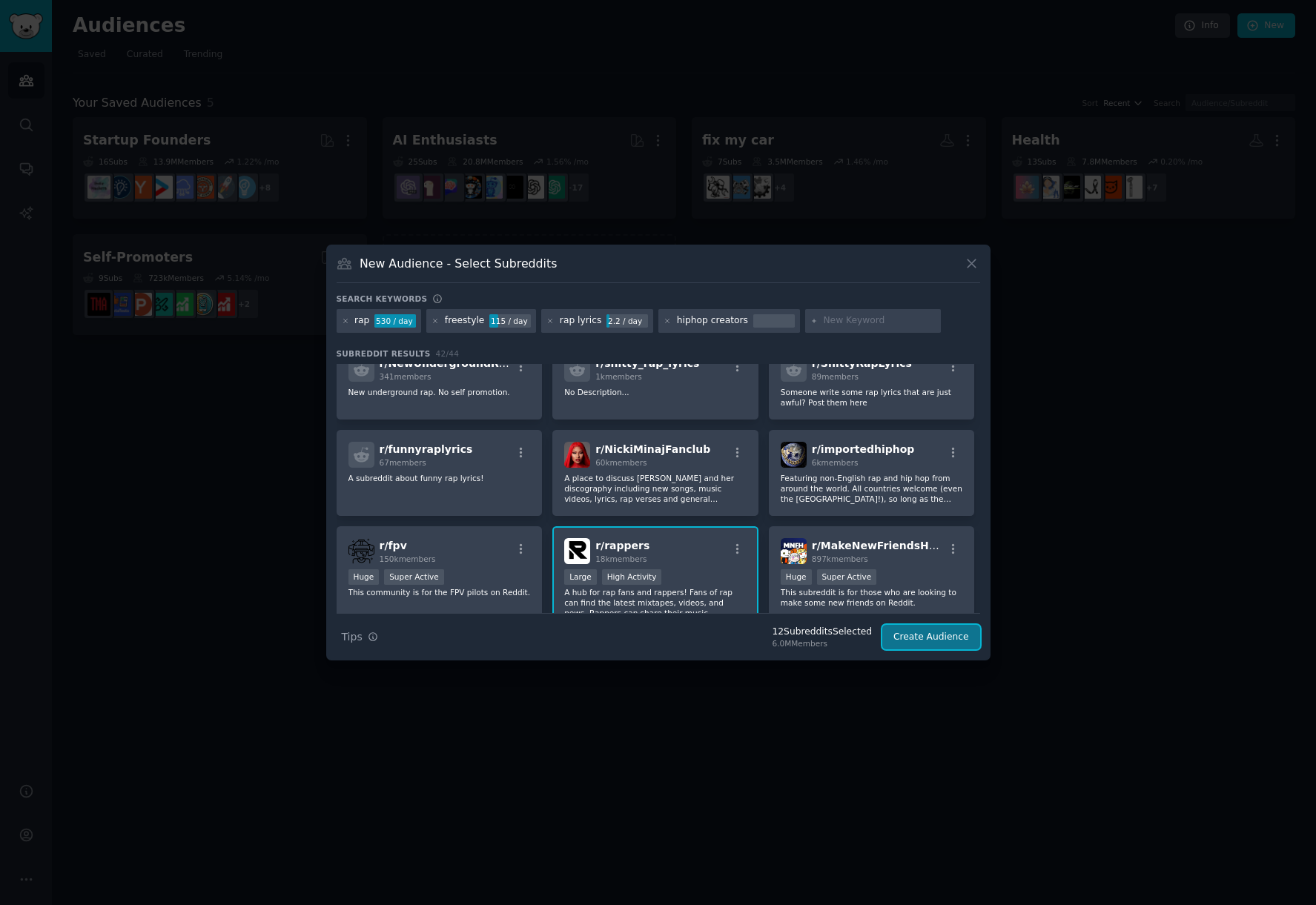
click at [931, 644] on button "Create Audience" at bounding box center [931, 638] width 97 height 25
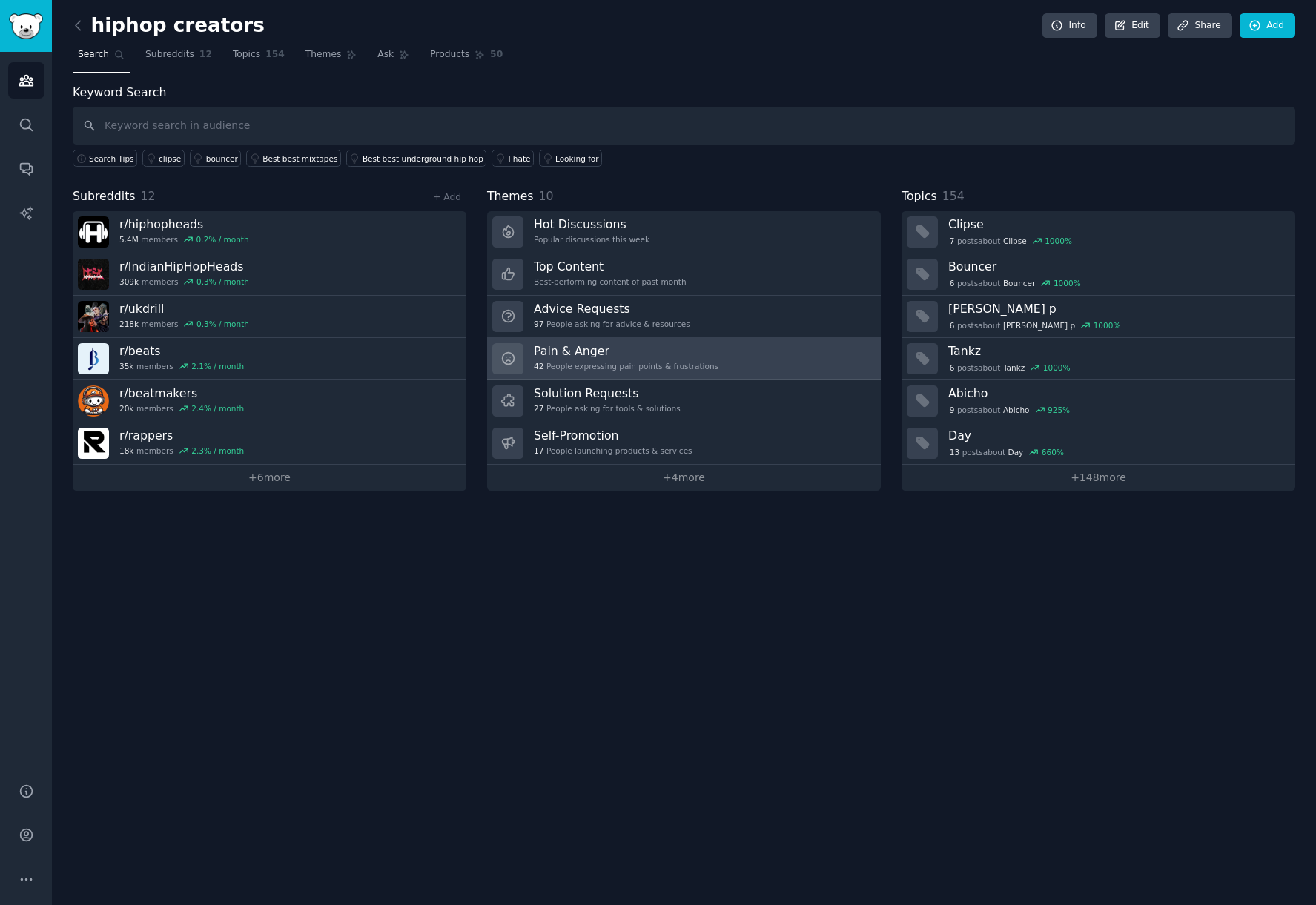
click at [711, 371] on link "Pain & Anger 42 People expressing pain points & frustrations" at bounding box center [684, 358] width 394 height 42
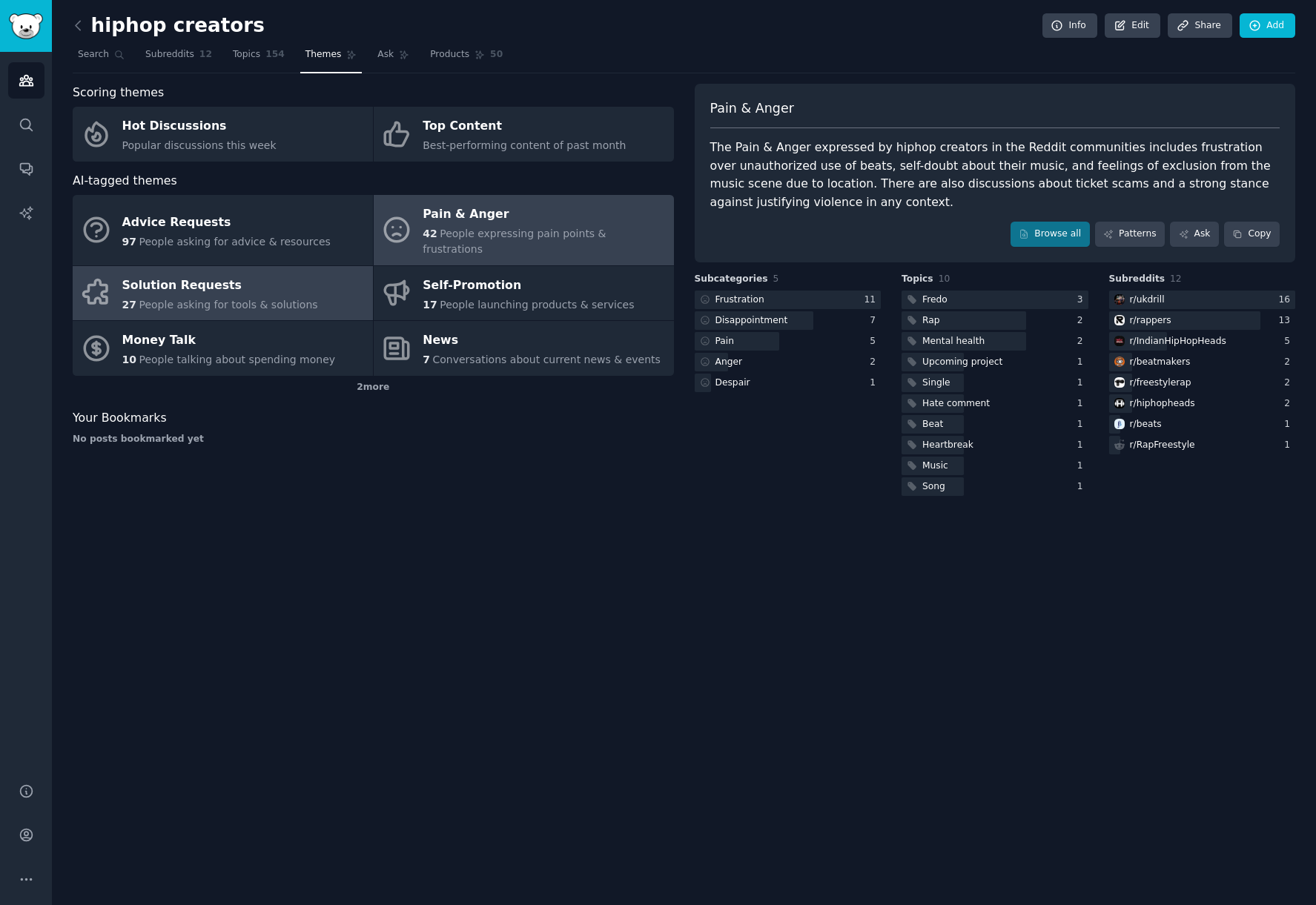
click at [241, 279] on div "Solution Requests" at bounding box center [220, 285] width 196 height 23
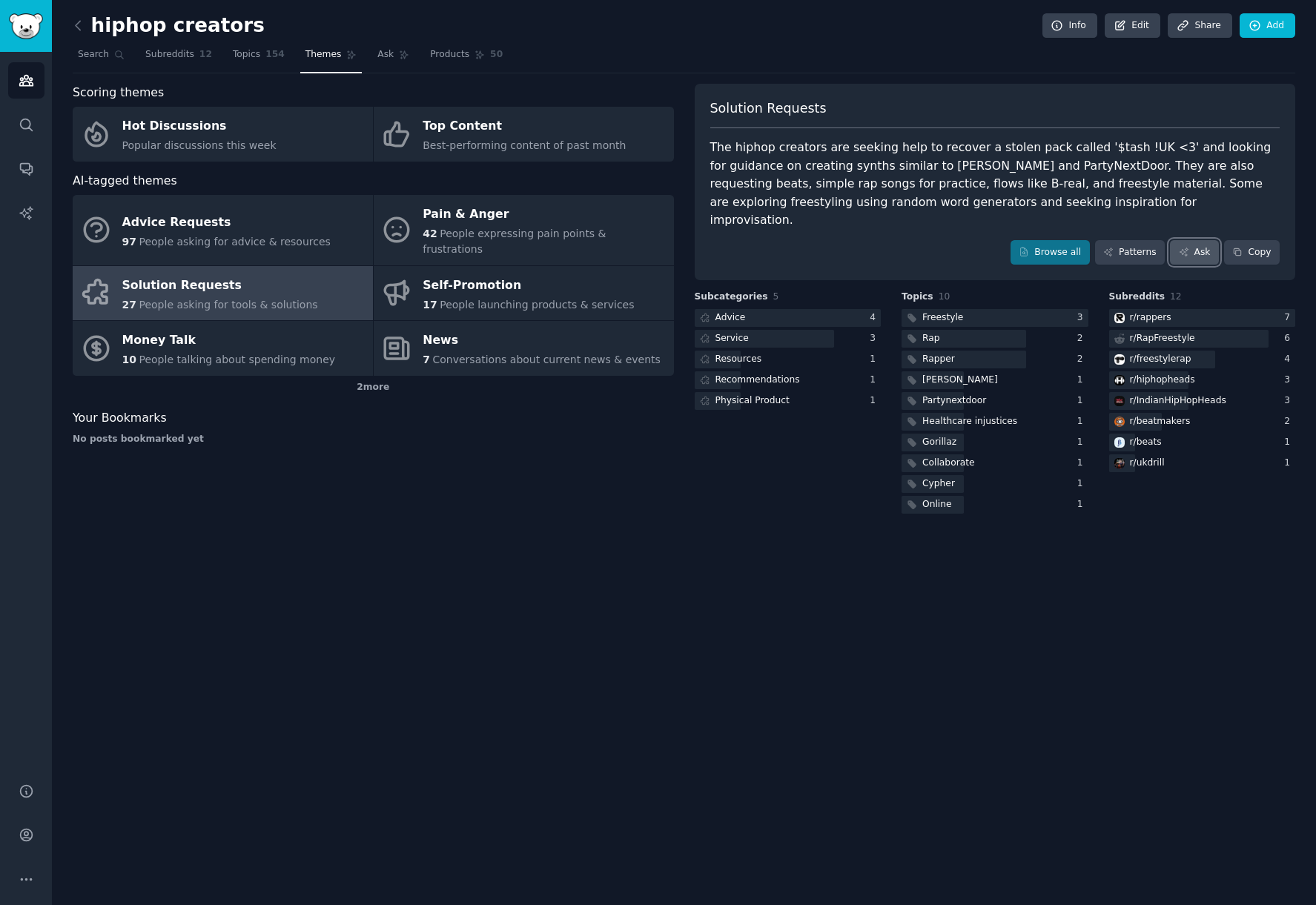
click at [1198, 241] on link "Ask" at bounding box center [1194, 253] width 49 height 25
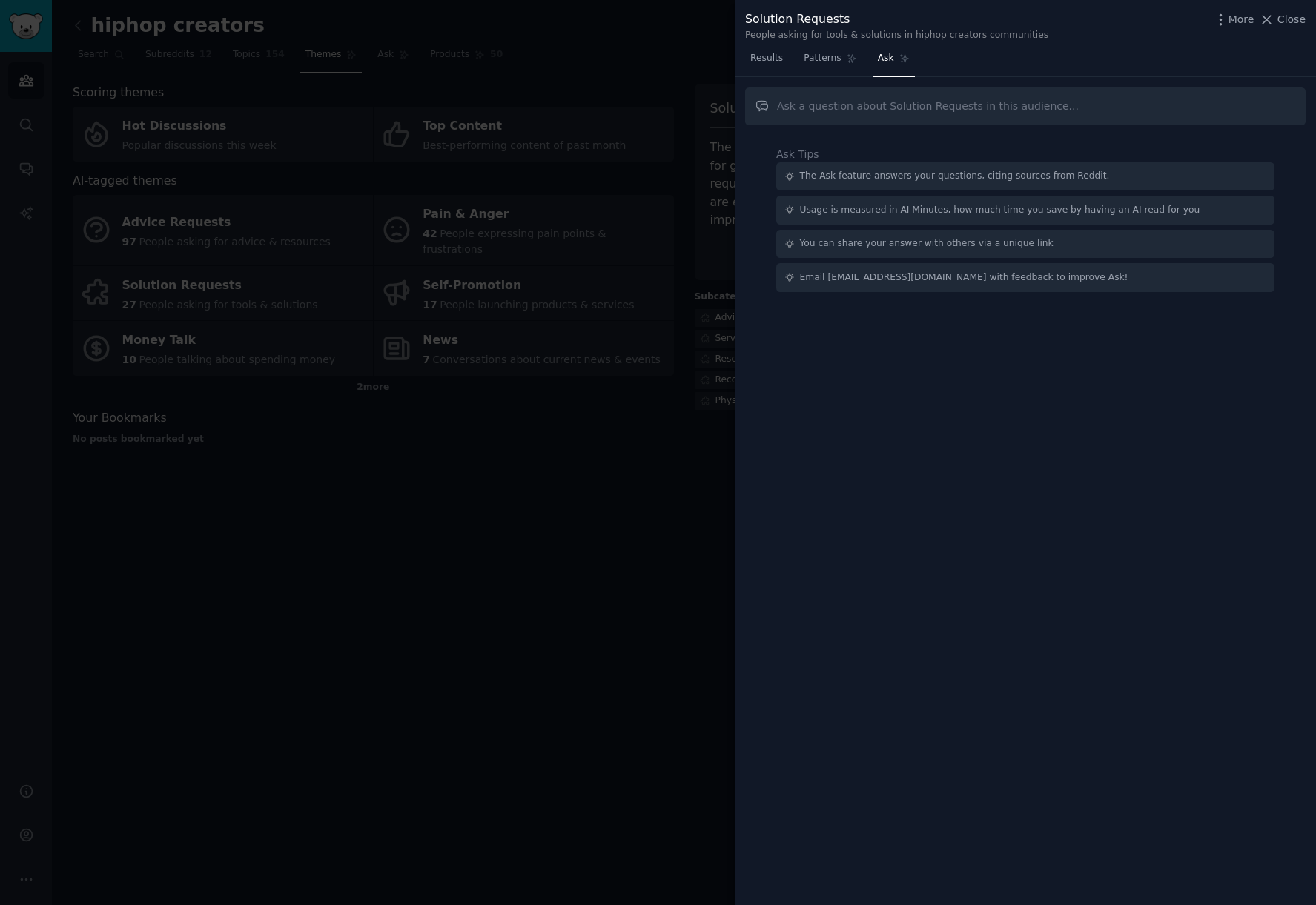
type input "t"
type input "help me find the users who are using random word generators and looking for ins…"
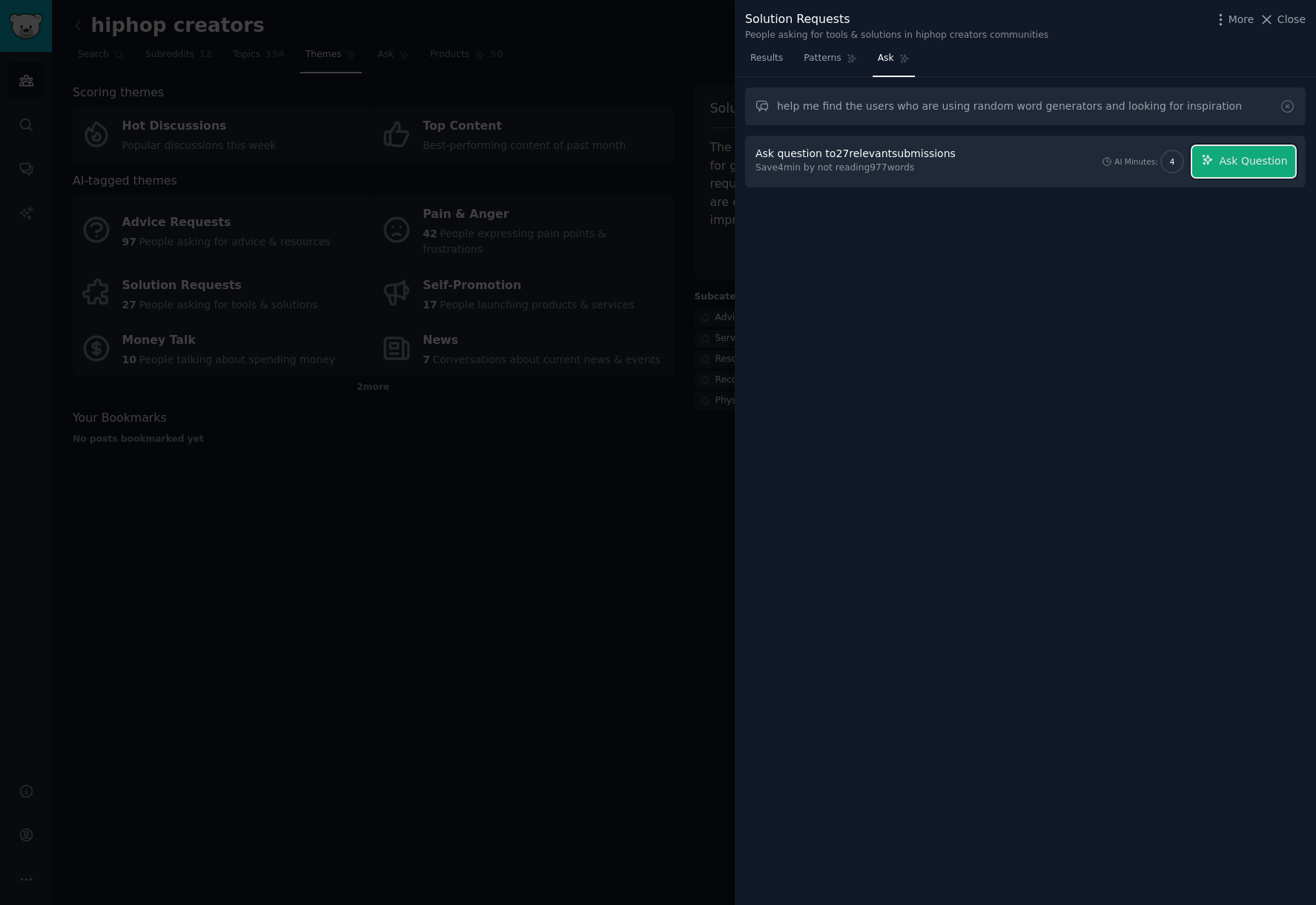
click at [1274, 168] on span "Ask Question" at bounding box center [1253, 162] width 68 height 16
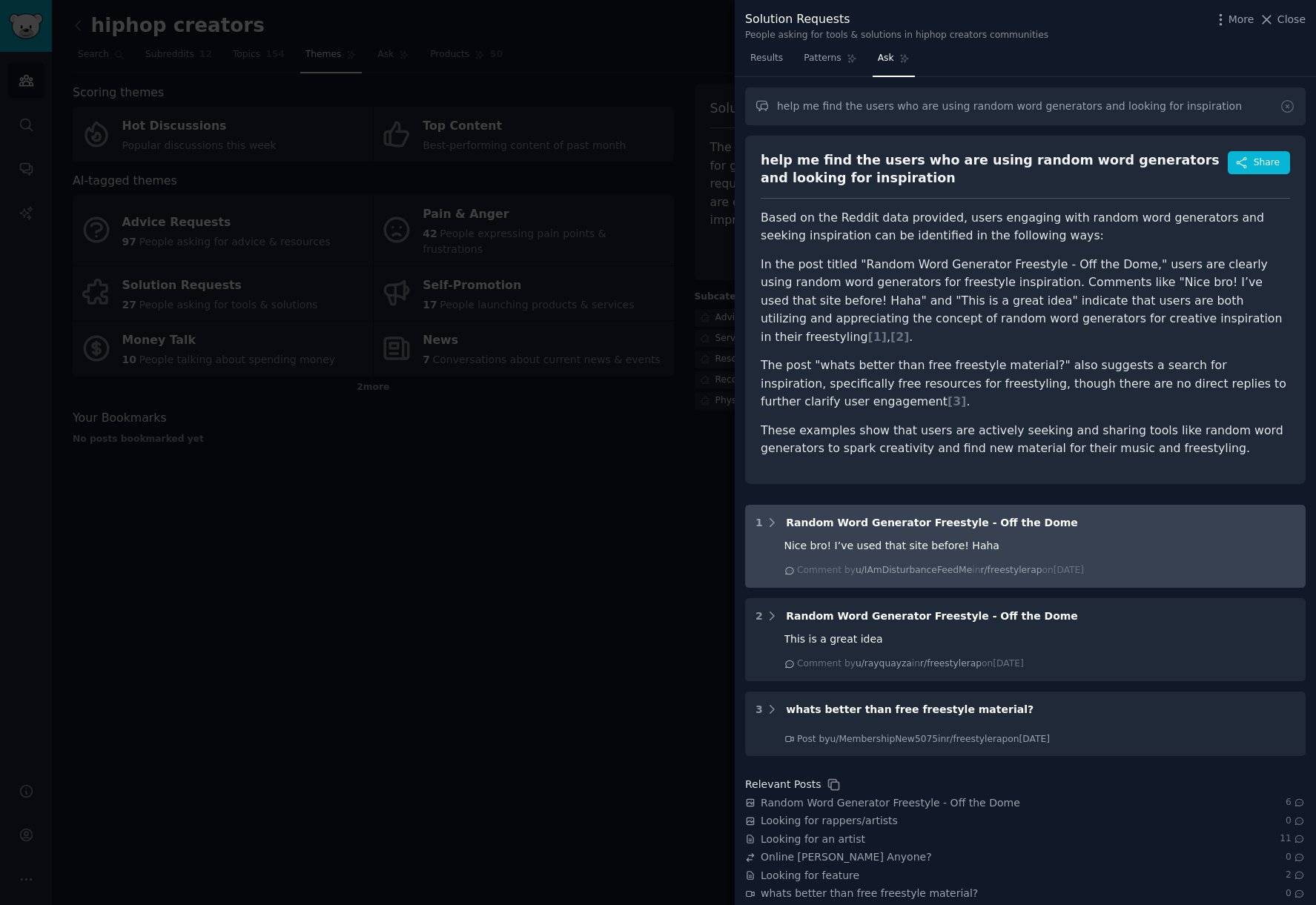
click at [999, 539] on div "Nice bro! I’ve used that site before! Haha" at bounding box center [1039, 547] width 511 height 16
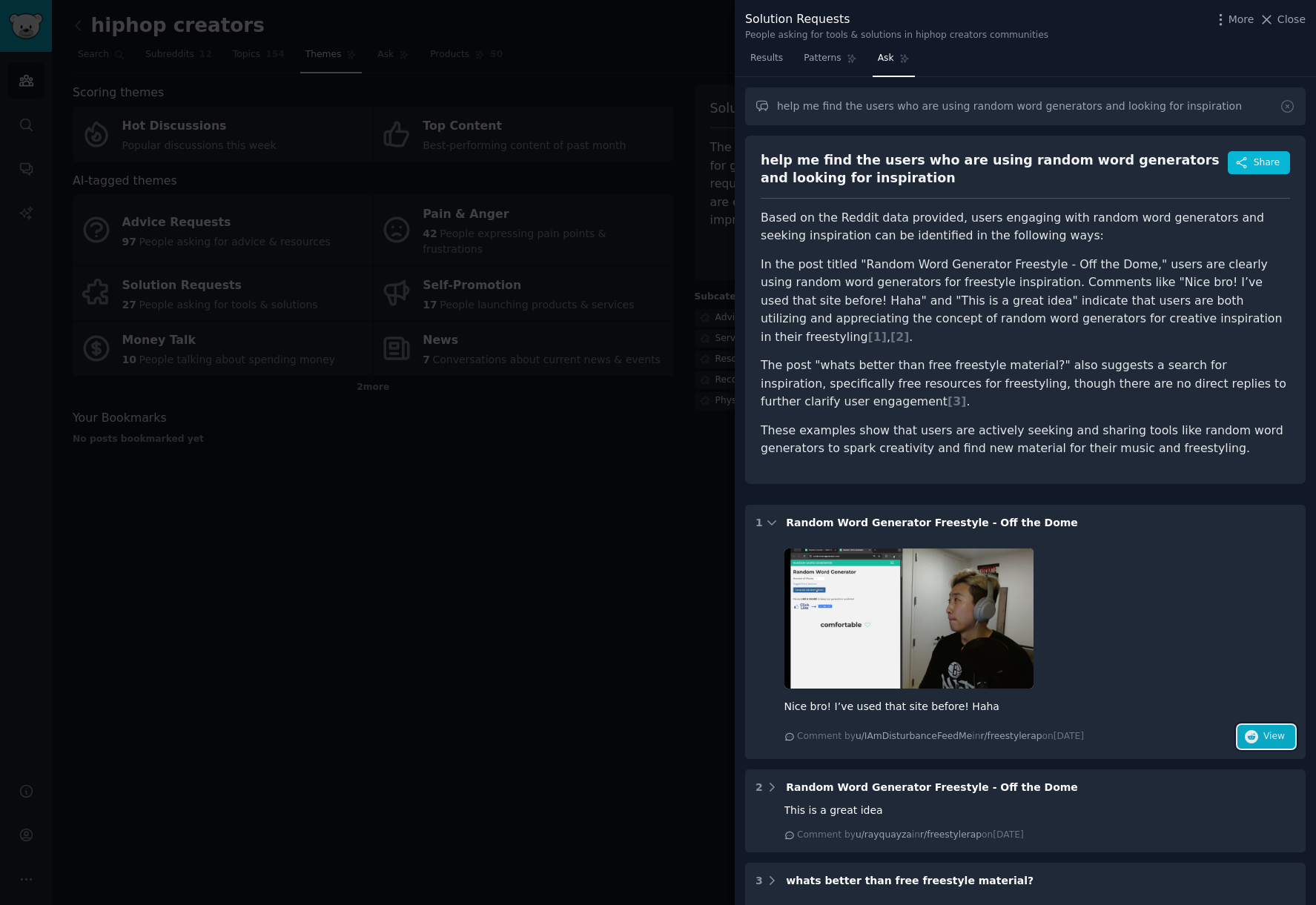
click at [1271, 731] on span "View" at bounding box center [1274, 737] width 21 height 14
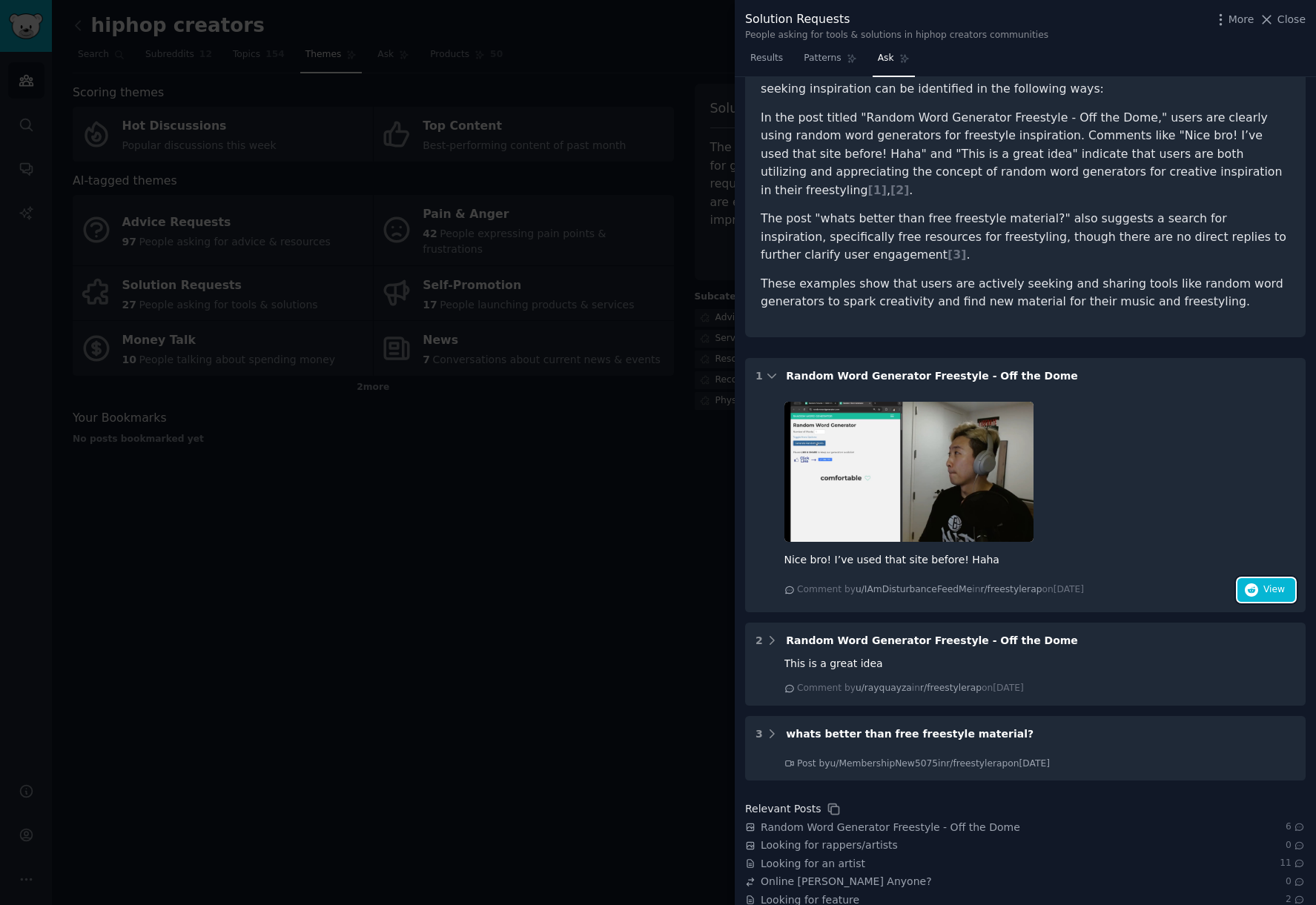
scroll to position [178, 0]
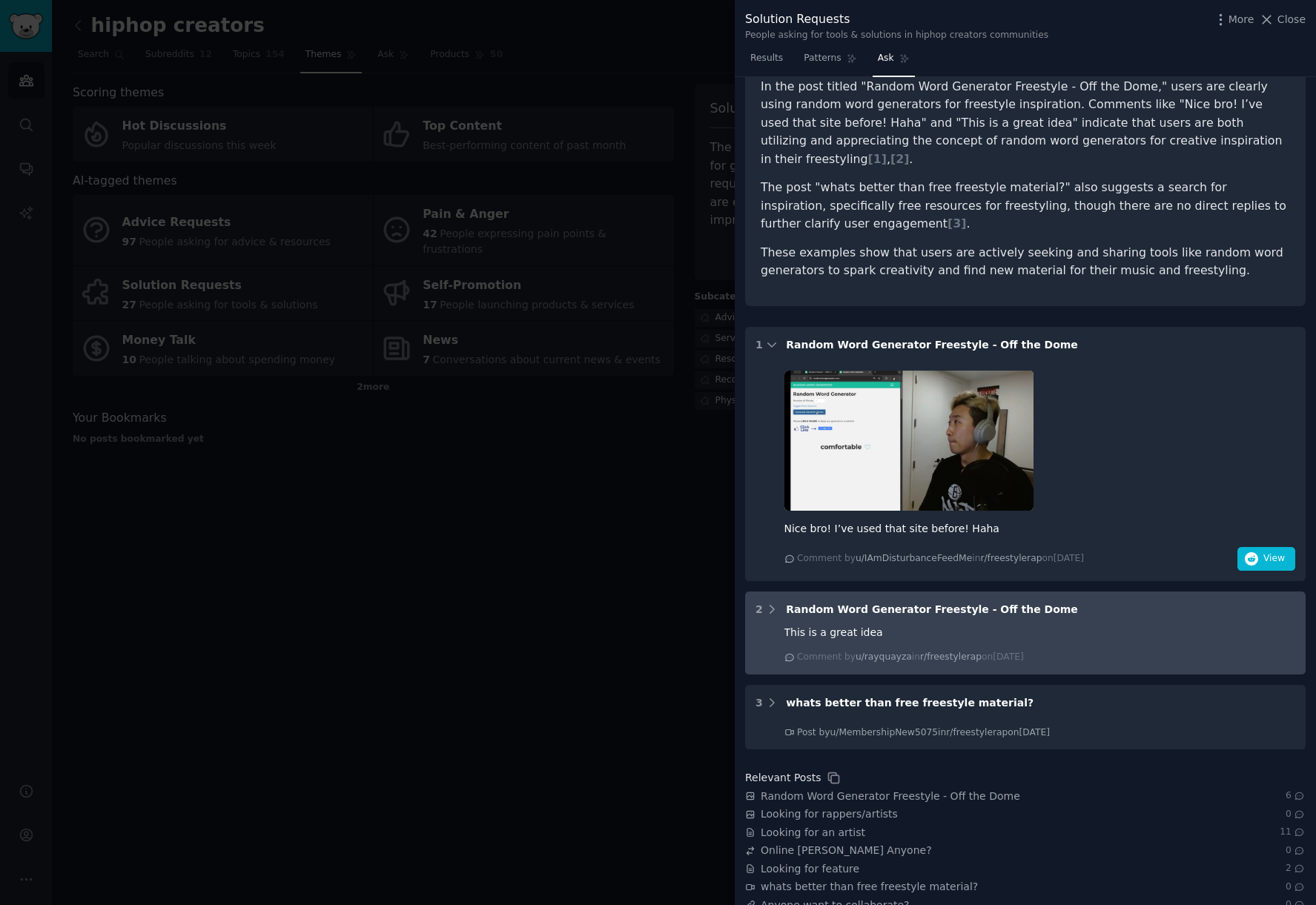
click at [995, 629] on div "This is a great idea Comment by u/rayquayza in r/freestylerap [DATE][DATE]" at bounding box center [1039, 643] width 511 height 42
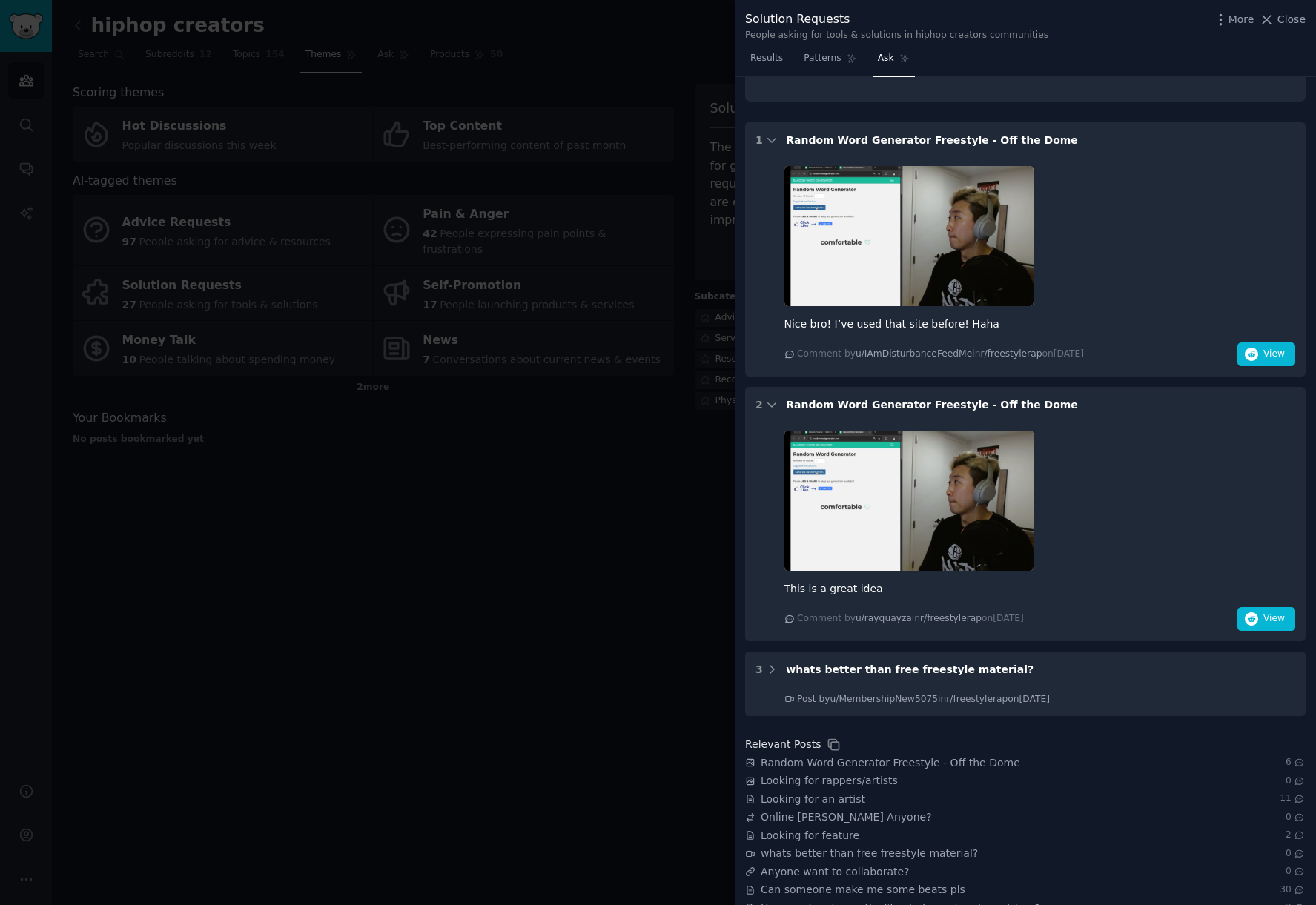
scroll to position [403, 0]
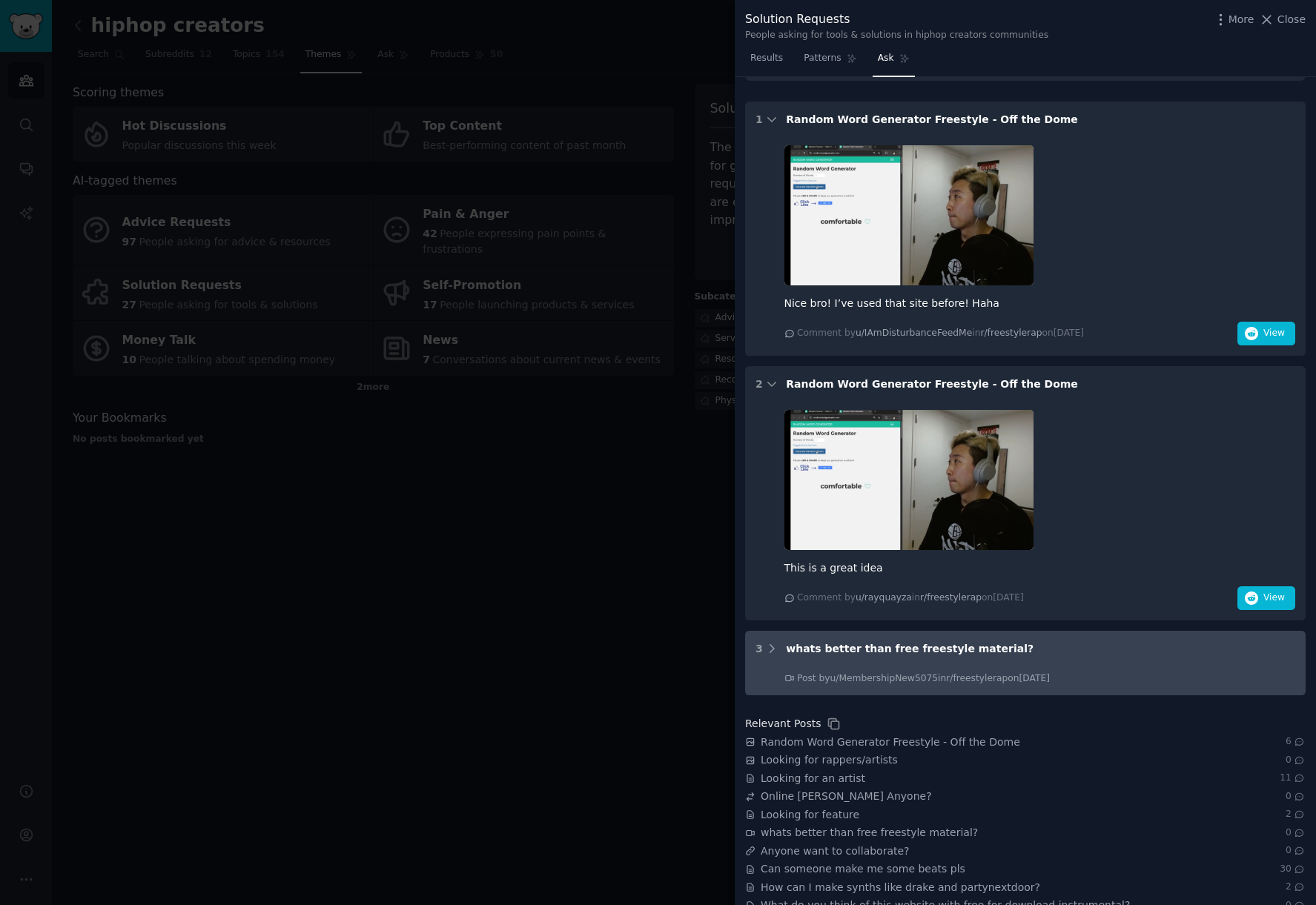
click at [921, 662] on div "Post by u/MembershipNew5075 in r/freestylerap on [DATE]" at bounding box center [997, 674] width 427 height 23
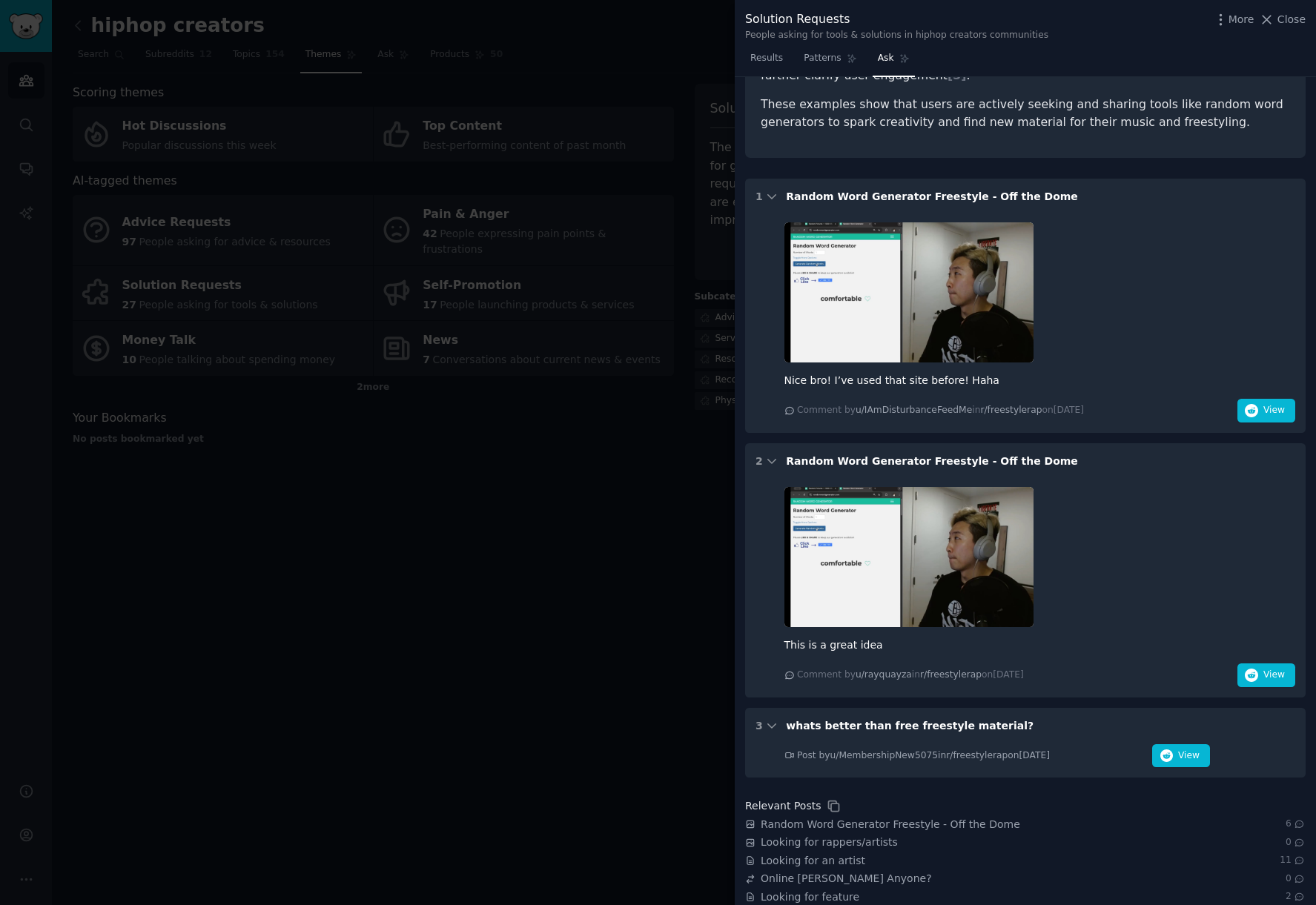
scroll to position [356, 0]
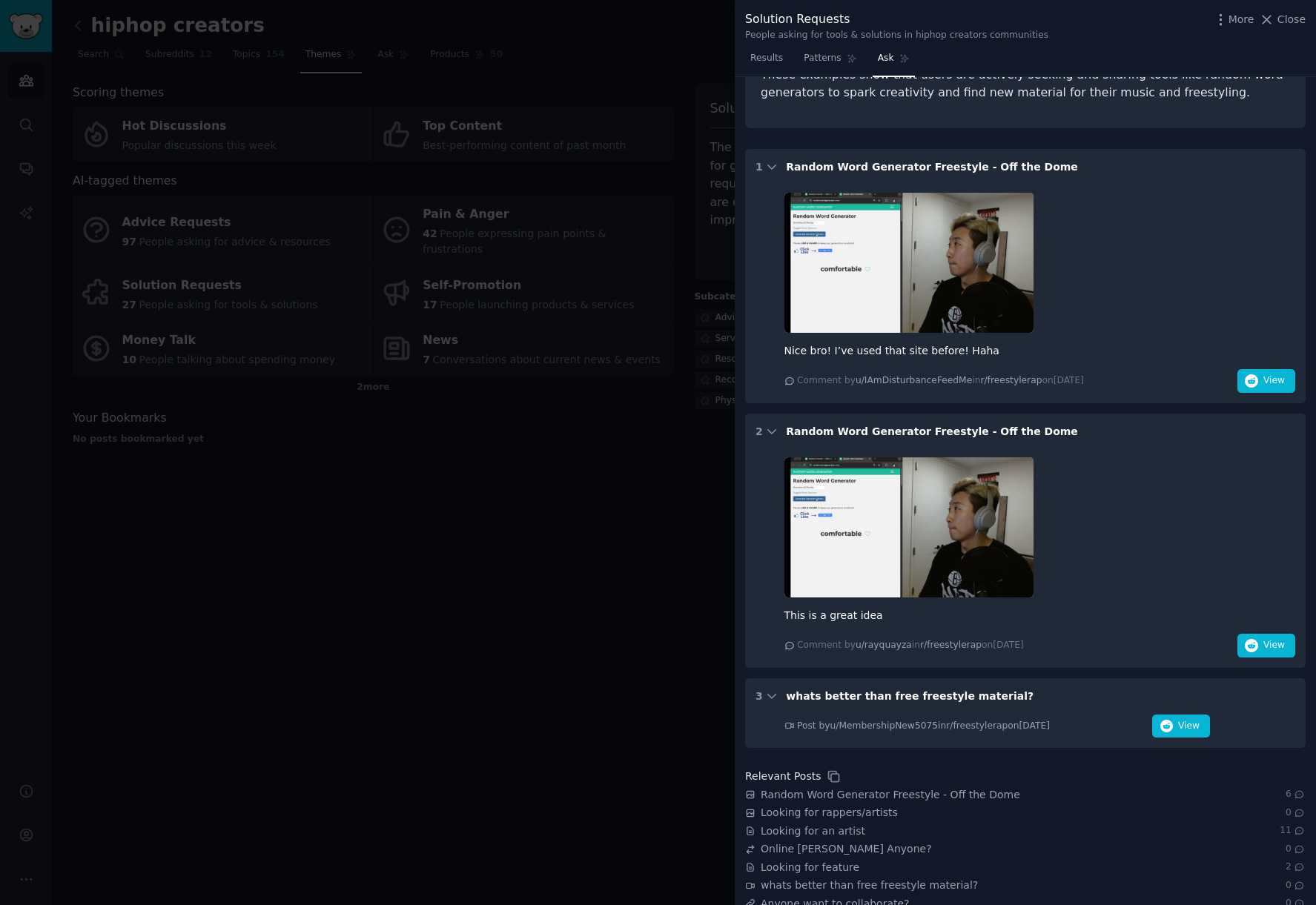
click at [926, 536] on img at bounding box center [909, 528] width 249 height 140
click at [906, 424] on div "Random Word Generator Freestyle - Off the Dome" at bounding box center [932, 432] width 292 height 16
click at [1256, 639] on icon "button" at bounding box center [1252, 646] width 14 height 14
